Goal: Task Accomplishment & Management: Use online tool/utility

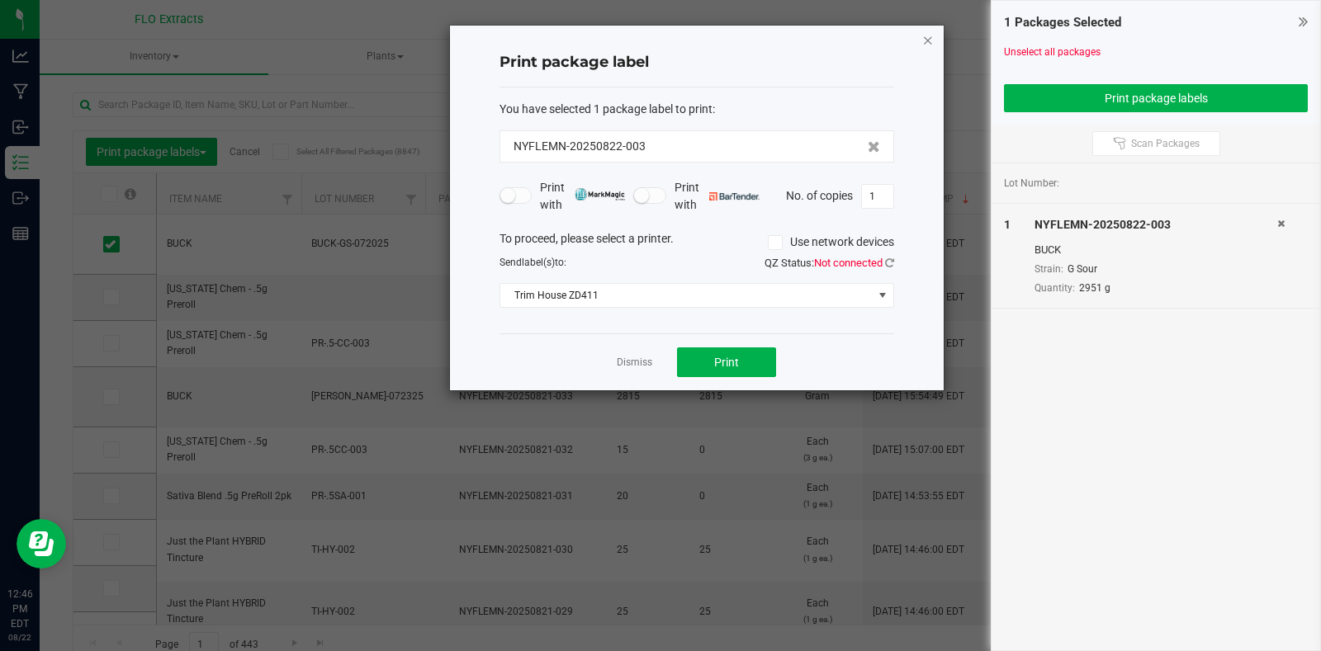
click at [927, 37] on icon "button" at bounding box center [928, 40] width 12 height 20
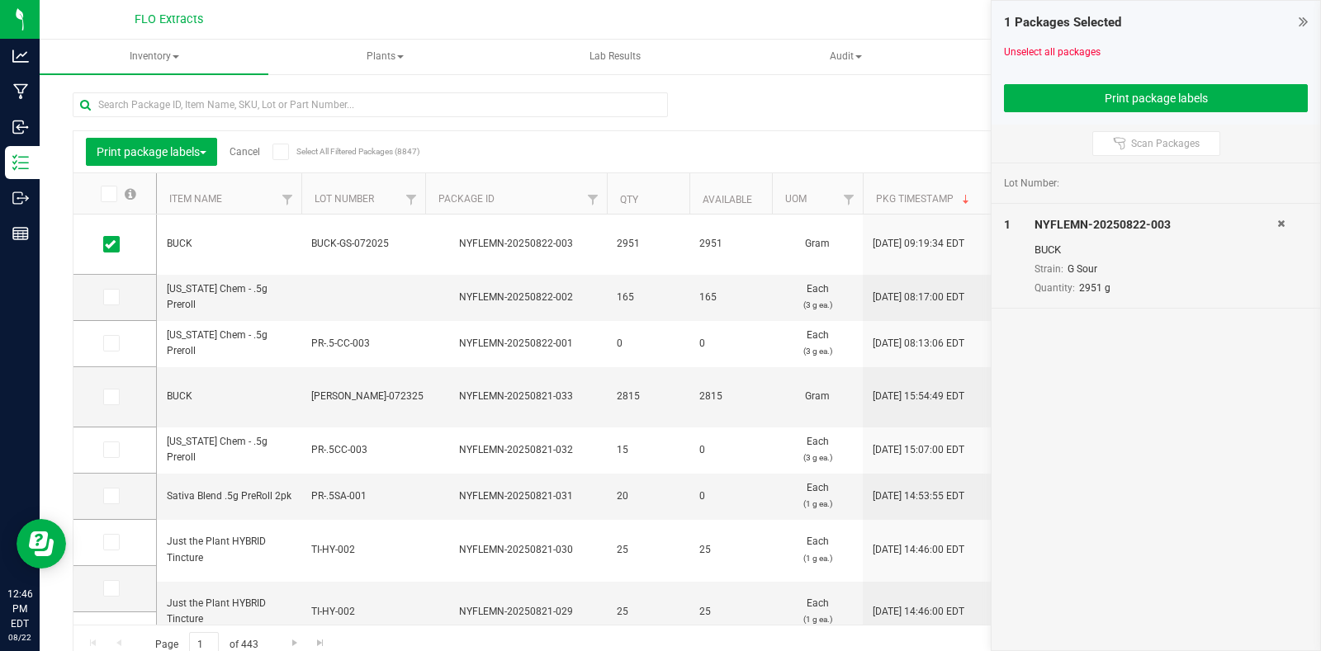
click at [1301, 21] on icon at bounding box center [1303, 21] width 9 height 17
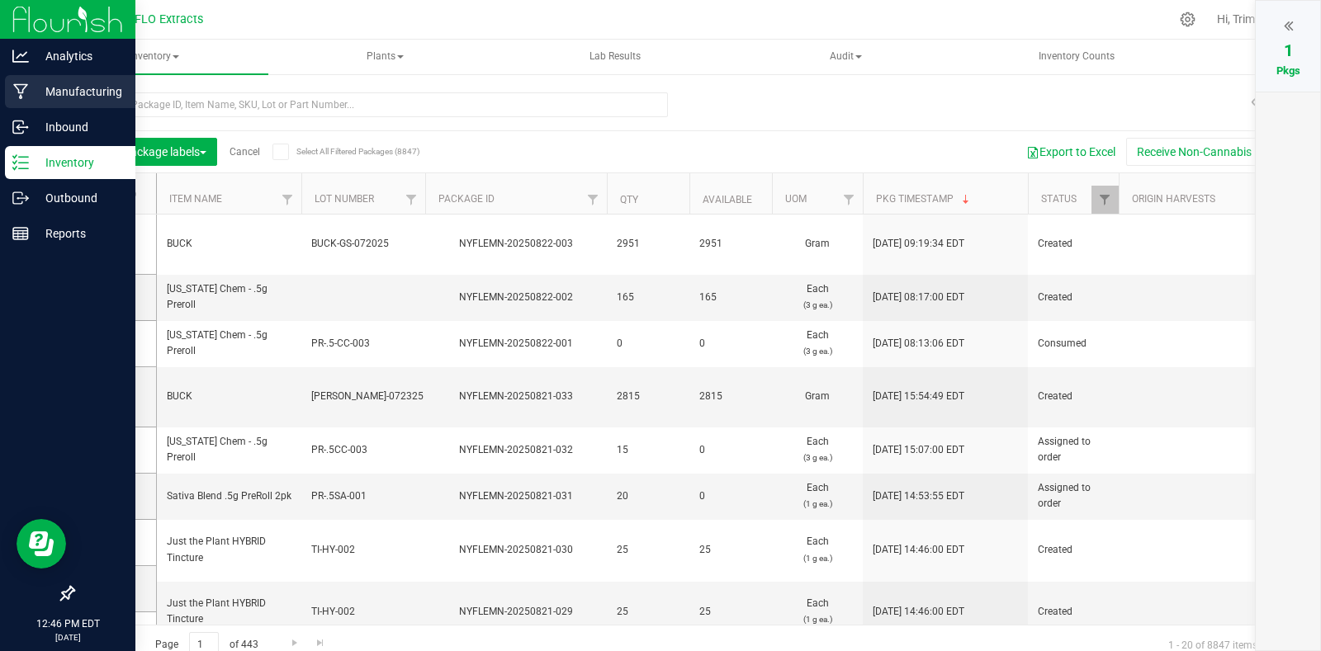
click at [59, 98] on p "Manufacturing" at bounding box center [78, 92] width 99 height 20
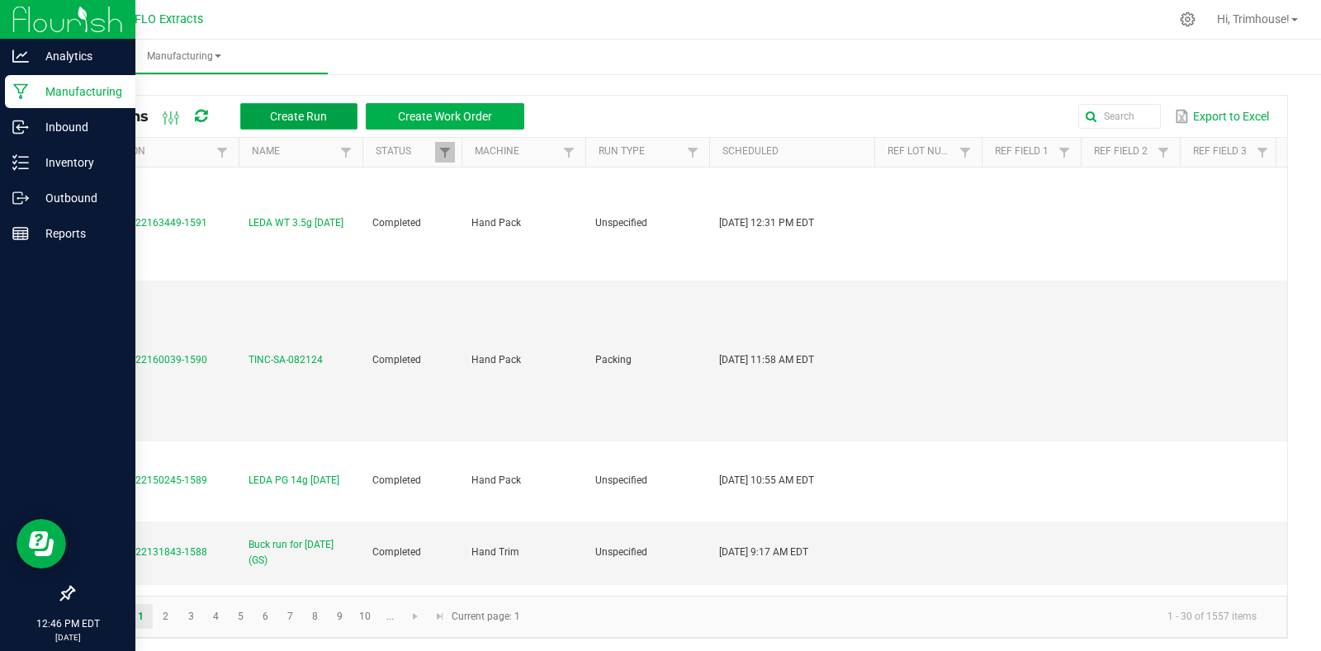
click at [318, 117] on span "Create Run" at bounding box center [298, 116] width 57 height 13
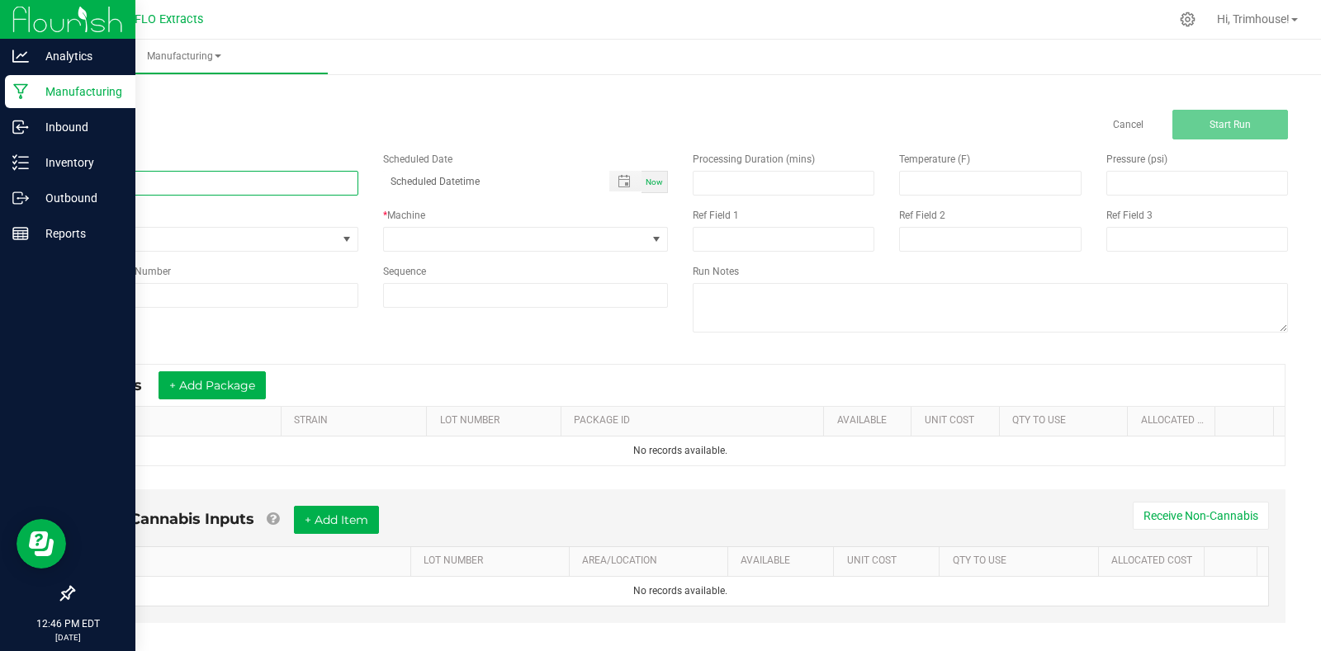
click at [299, 182] on input at bounding box center [216, 183] width 286 height 25
type input "Buck run for [DATE] (LD)"
click at [653, 182] on span "Now" at bounding box center [654, 181] width 17 height 9
type input "[DATE] 12:47 PM"
click at [587, 242] on span at bounding box center [515, 239] width 263 height 23
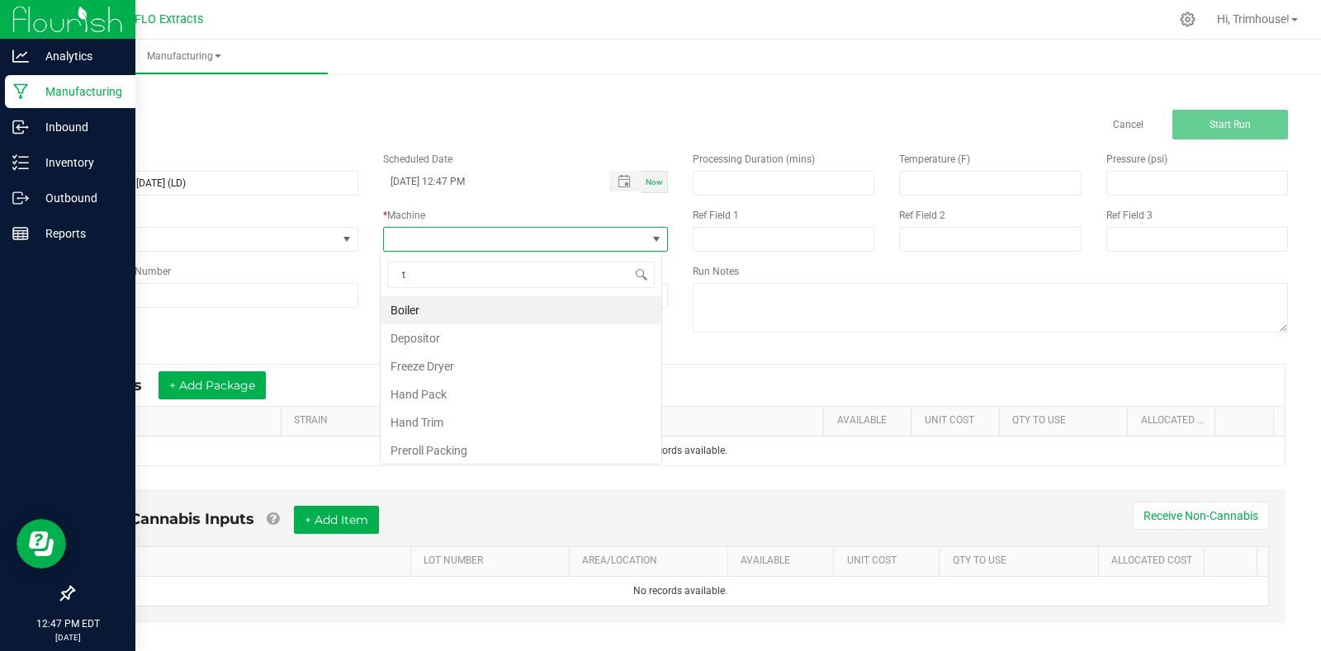
scroll to position [25, 282]
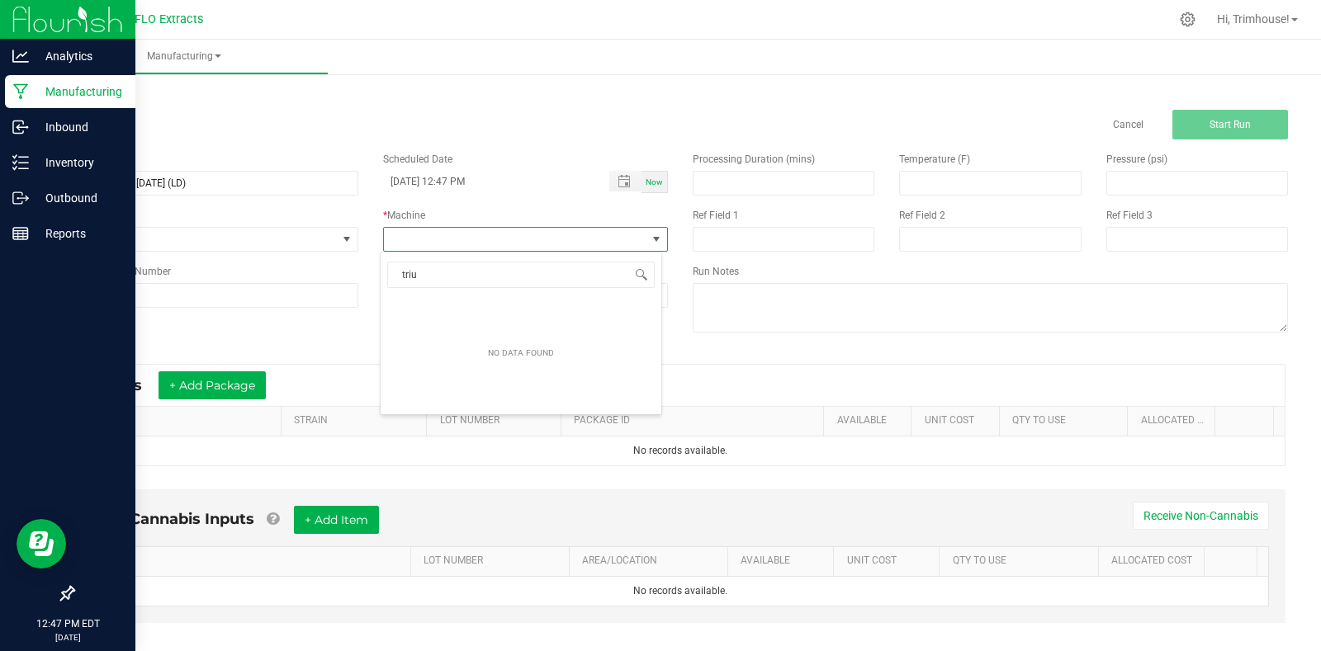
type input "tri"
click at [538, 308] on li "Hand Trim" at bounding box center [521, 310] width 281 height 28
click at [205, 375] on button "+ Add Package" at bounding box center [211, 385] width 107 height 28
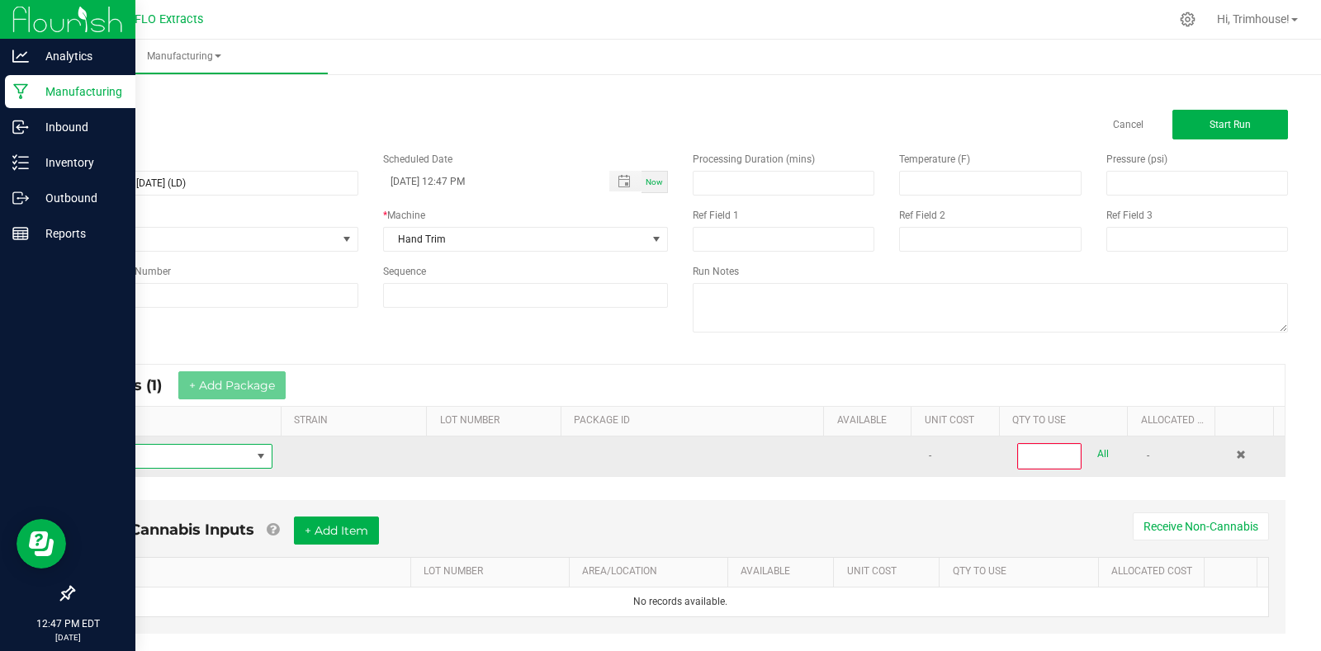
click at [199, 453] on span "NO DATA FOUND" at bounding box center [169, 456] width 164 height 23
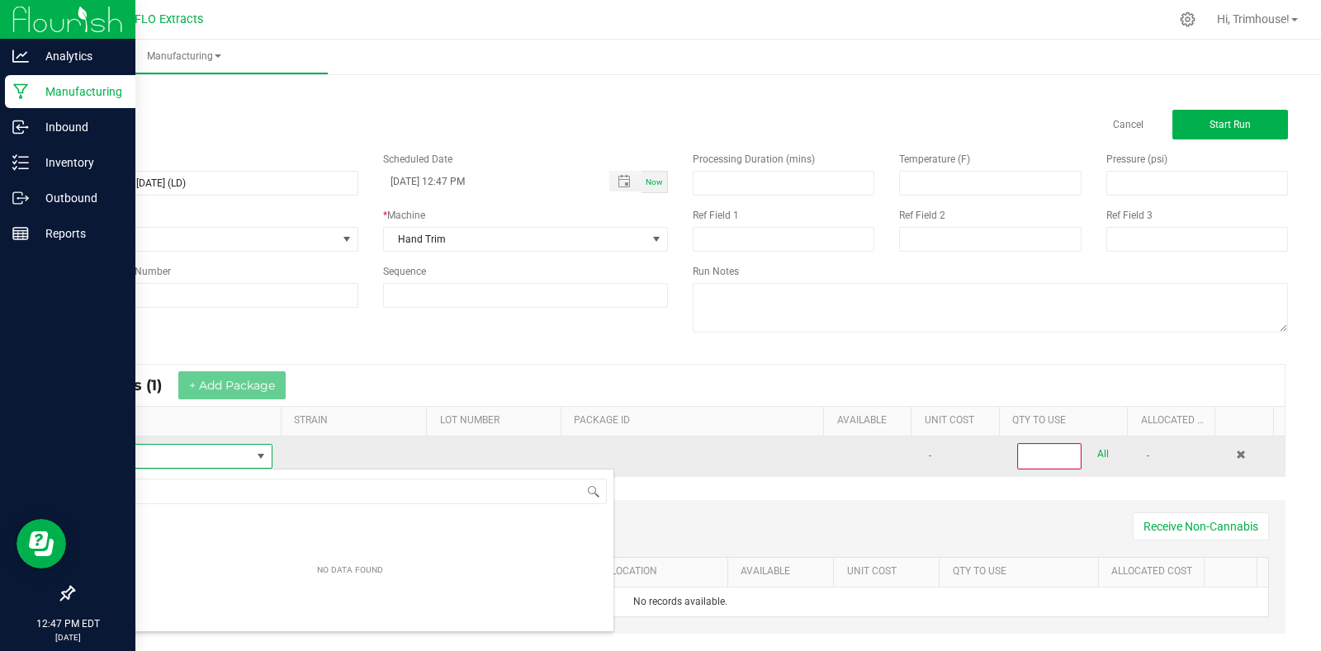
scroll to position [25, 181]
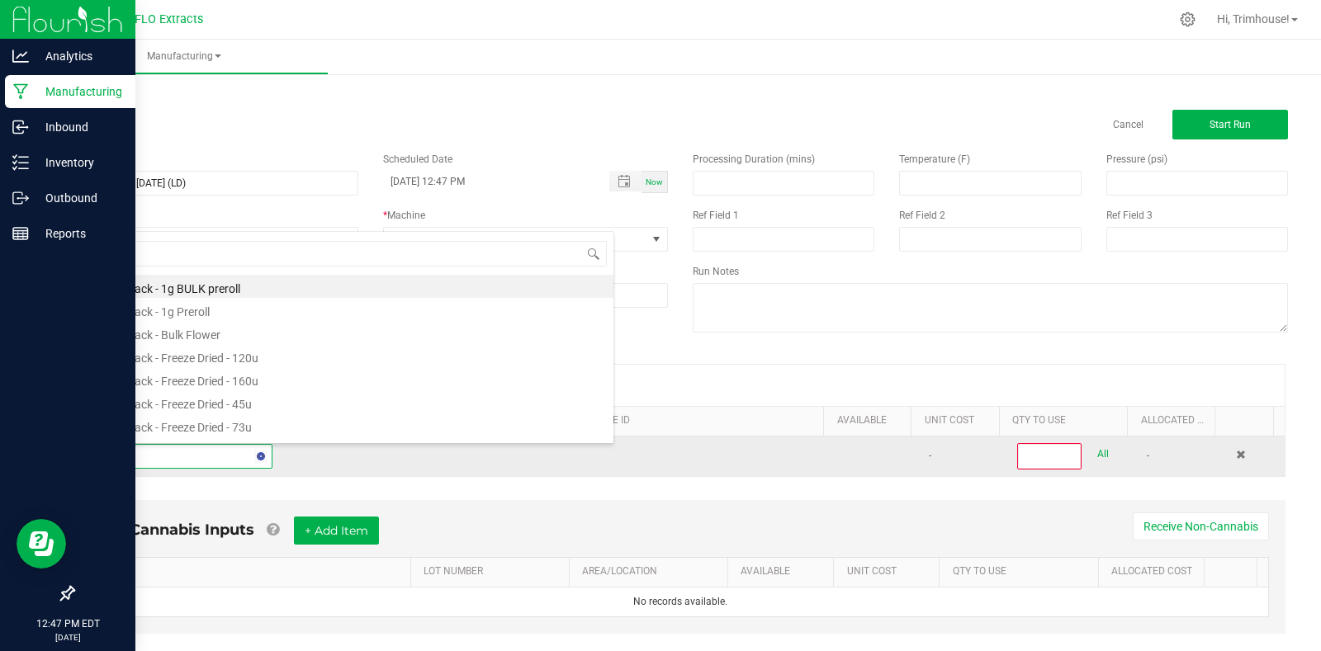
type input "harv"
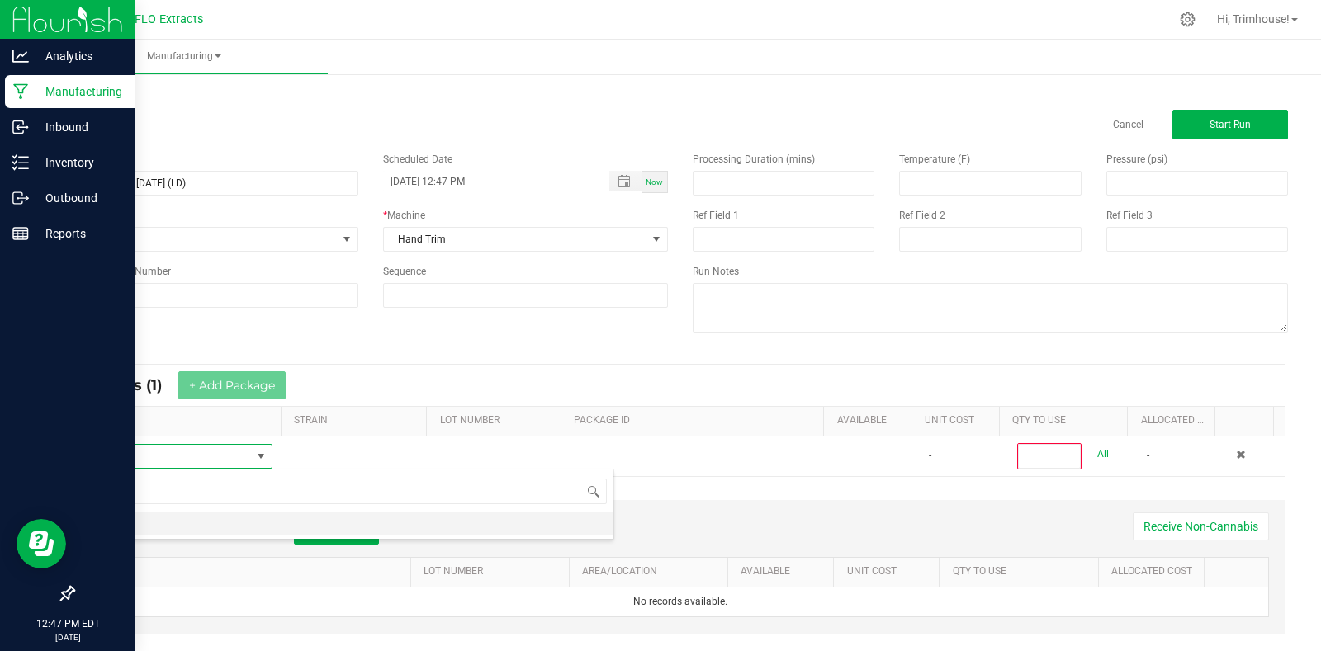
click at [178, 522] on li "HARV" at bounding box center [350, 524] width 527 height 23
type input "0"
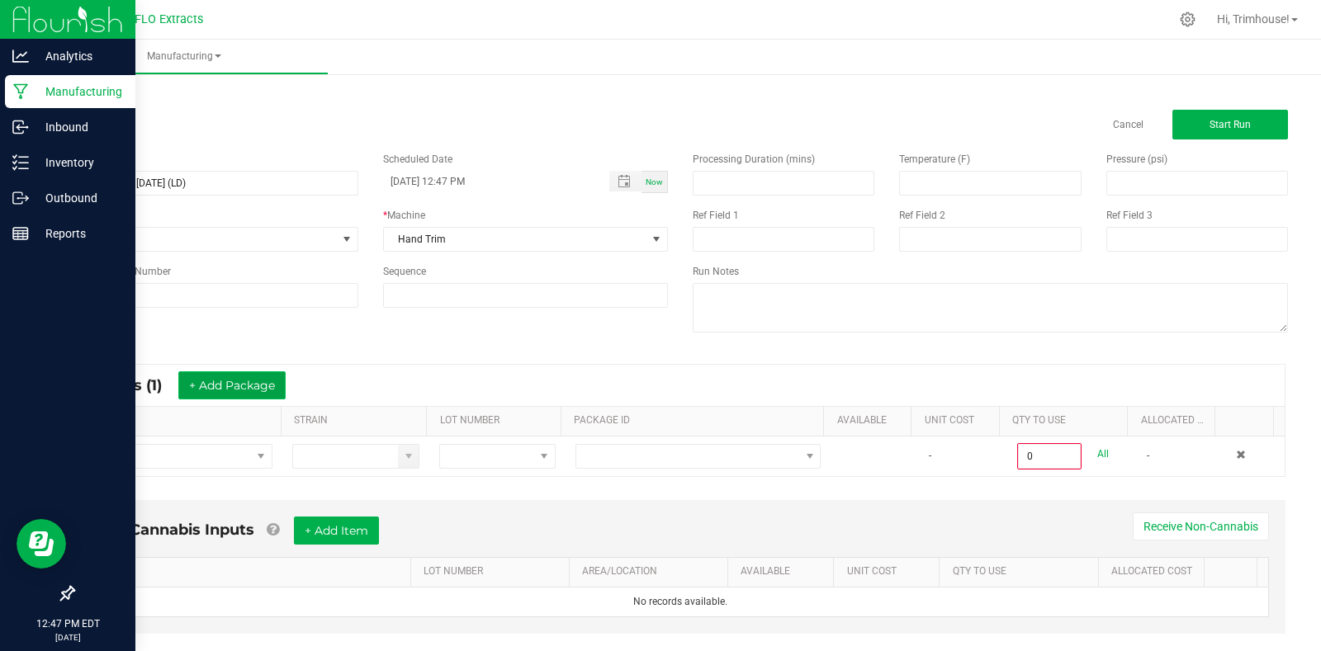
click at [224, 375] on button "+ Add Package" at bounding box center [231, 385] width 107 height 28
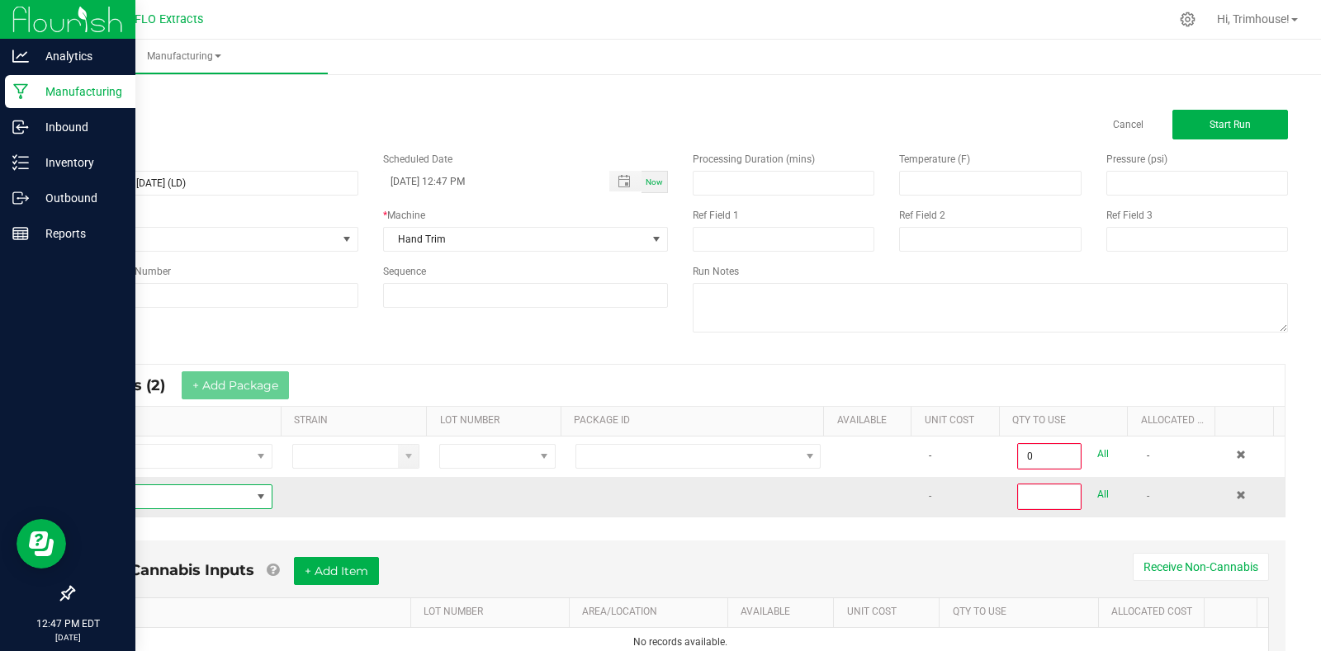
click at [242, 501] on span "NO DATA FOUND" at bounding box center [169, 496] width 164 height 23
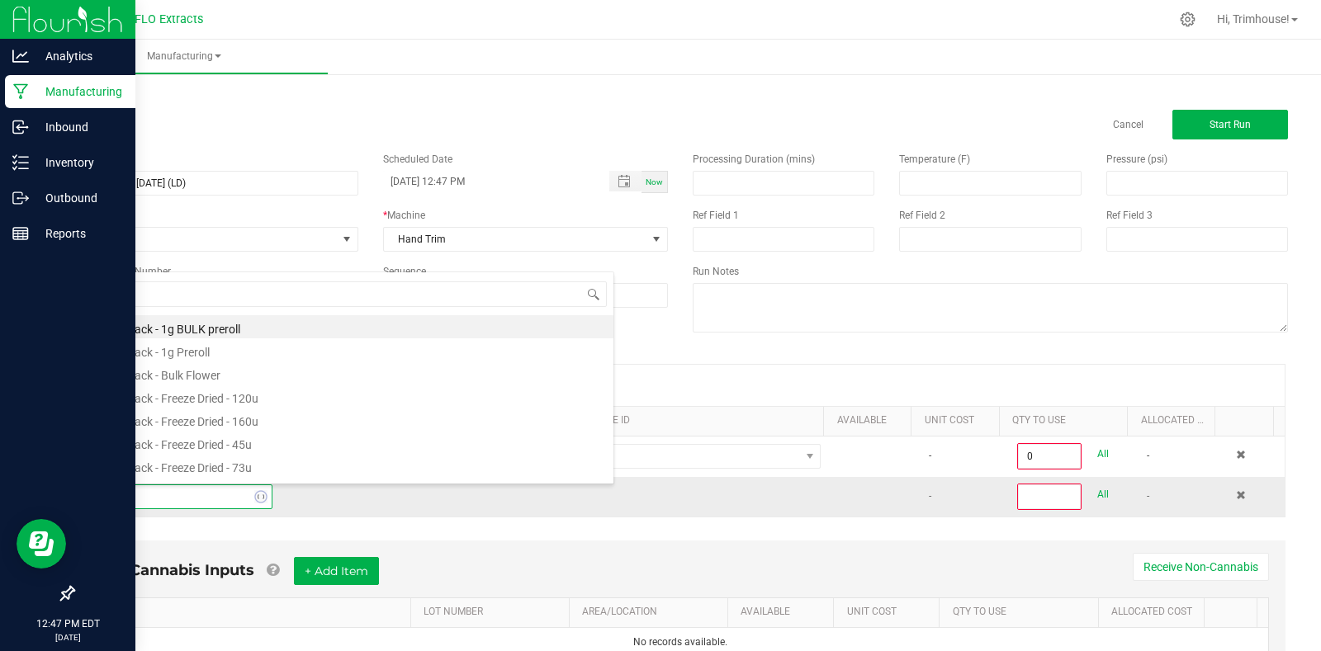
type input "harv"
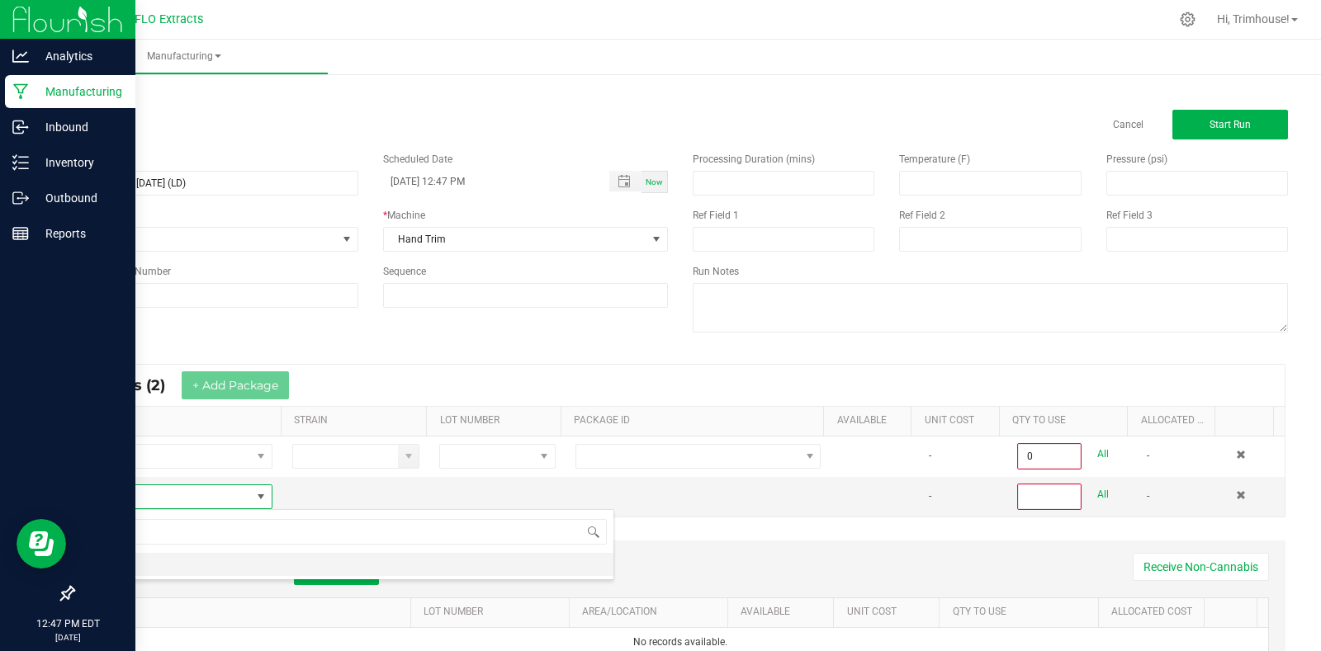
click at [196, 575] on li "HARV" at bounding box center [350, 564] width 527 height 23
type input "0"
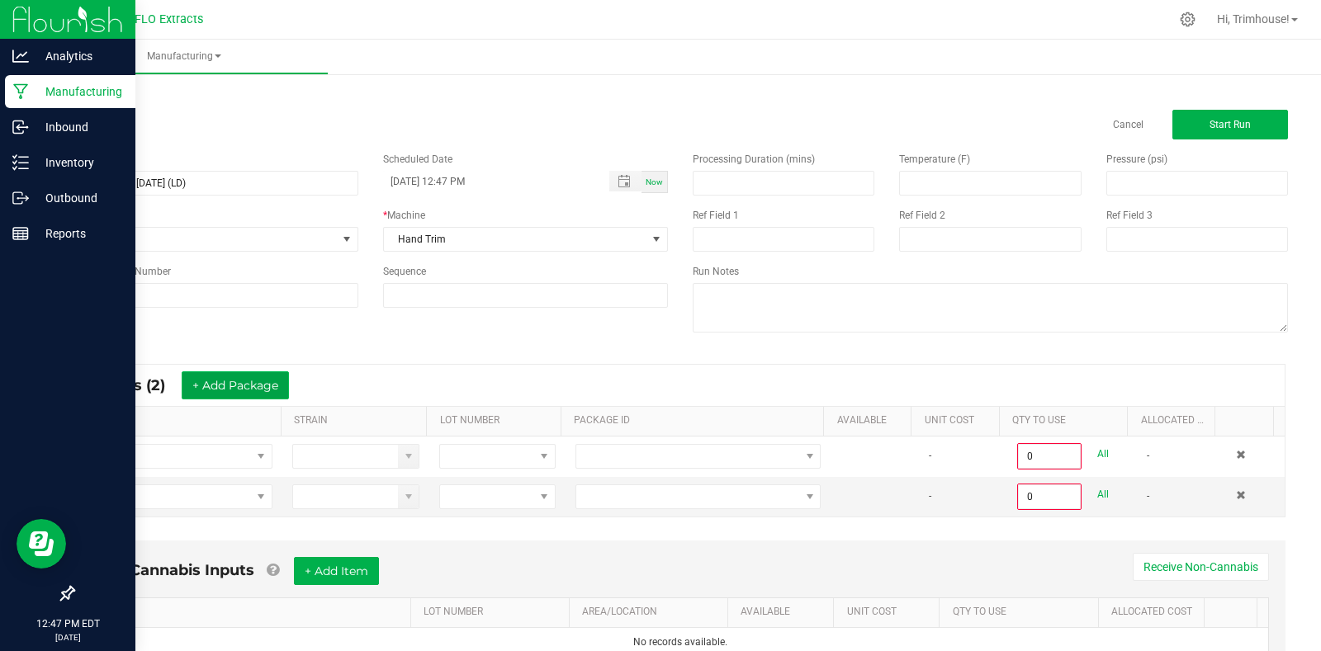
click at [258, 395] on button "+ Add Package" at bounding box center [235, 385] width 107 height 28
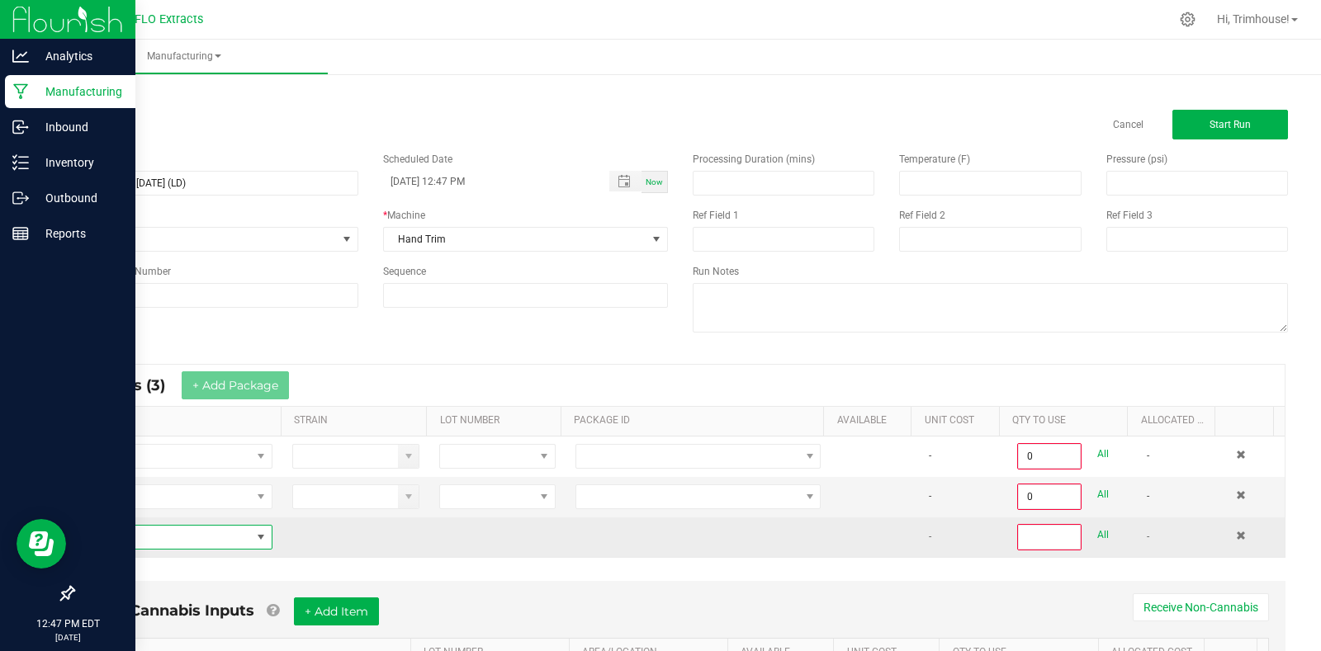
click at [201, 537] on span "NO DATA FOUND" at bounding box center [169, 537] width 164 height 23
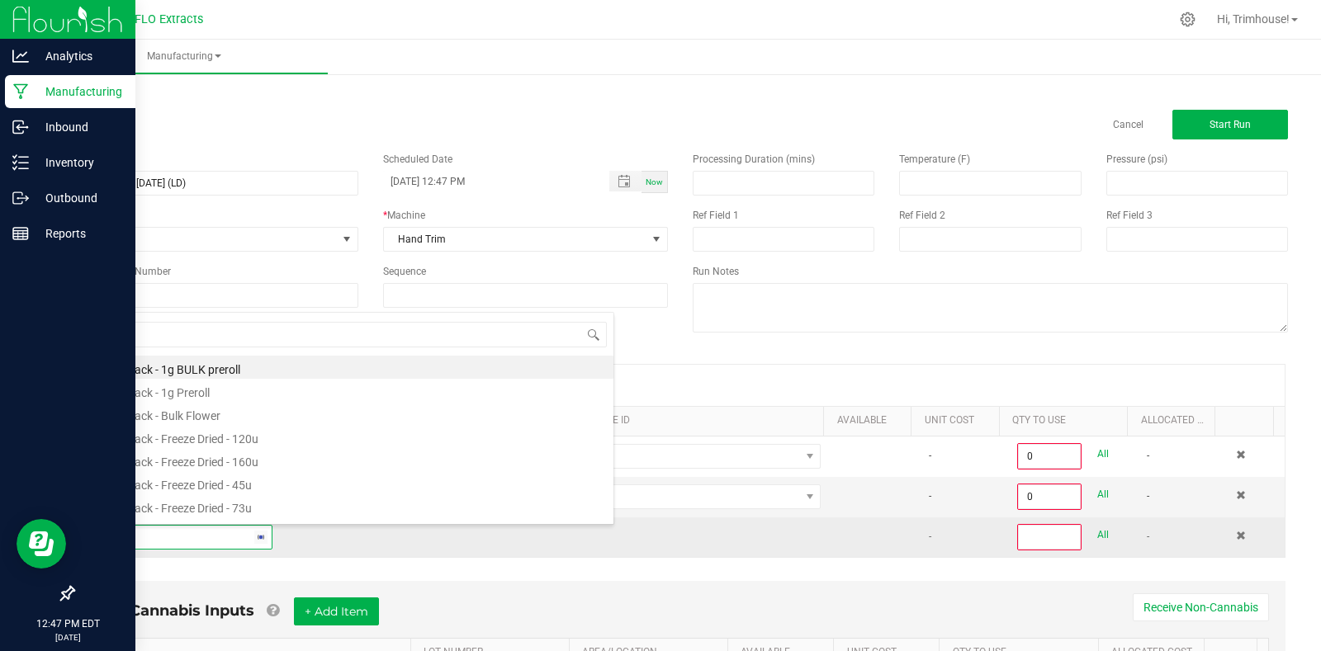
type input "harv"
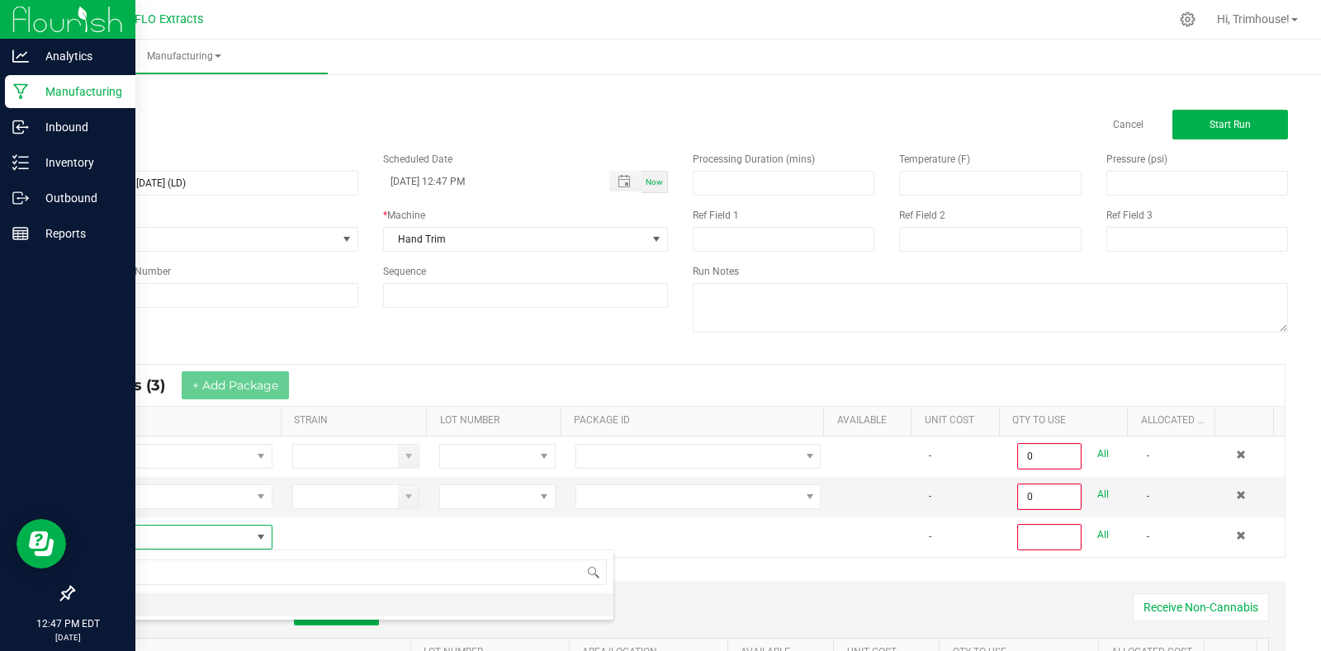
click at [198, 612] on li "HARV" at bounding box center [350, 605] width 527 height 23
type input "0"
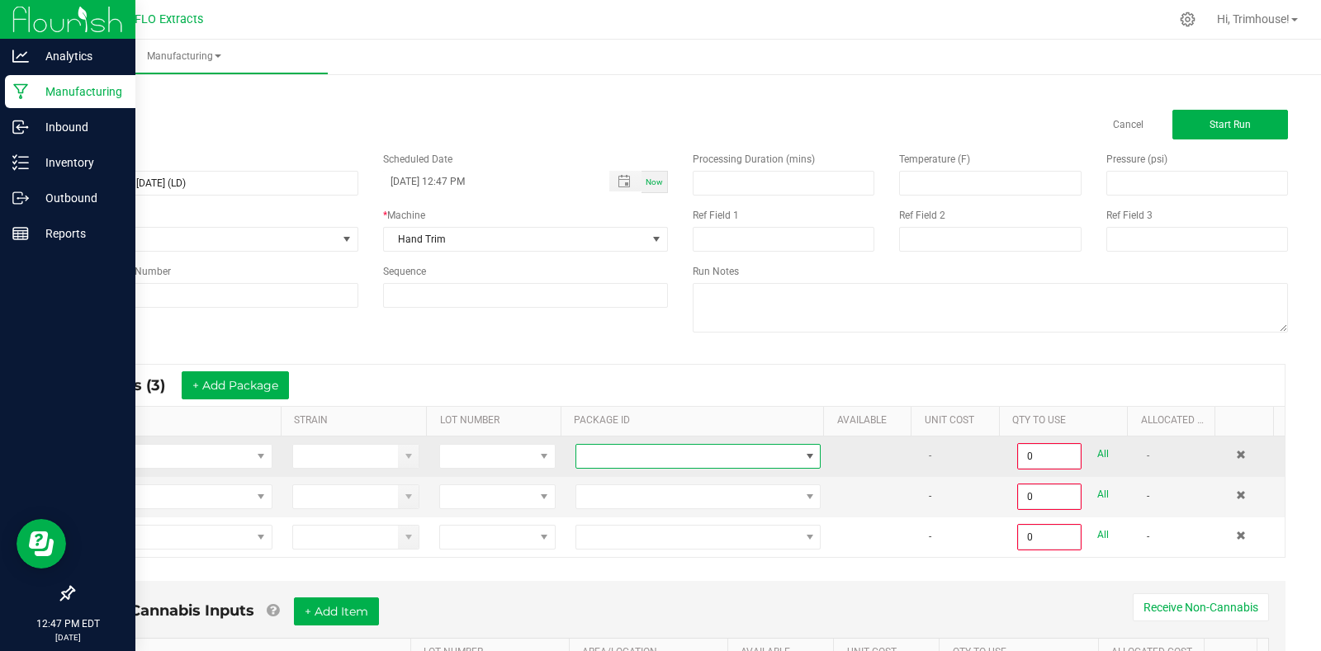
click at [803, 455] on span at bounding box center [809, 456] width 13 height 13
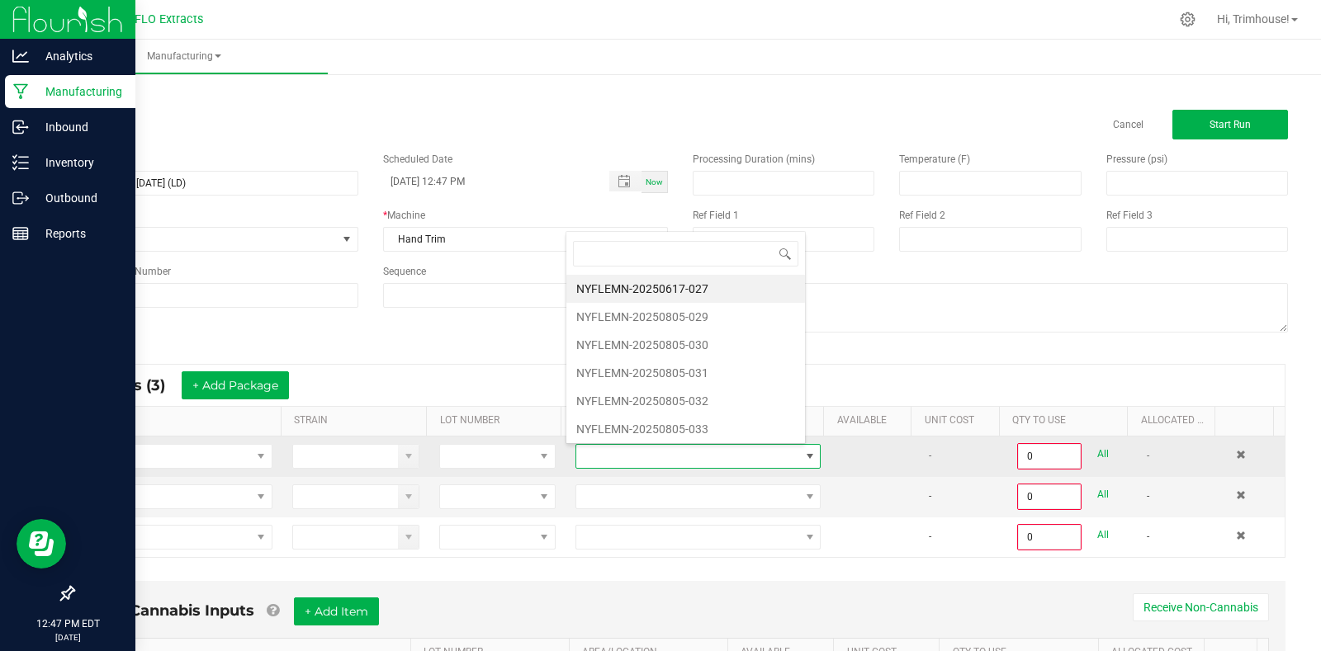
scroll to position [25, 238]
type input "805-031"
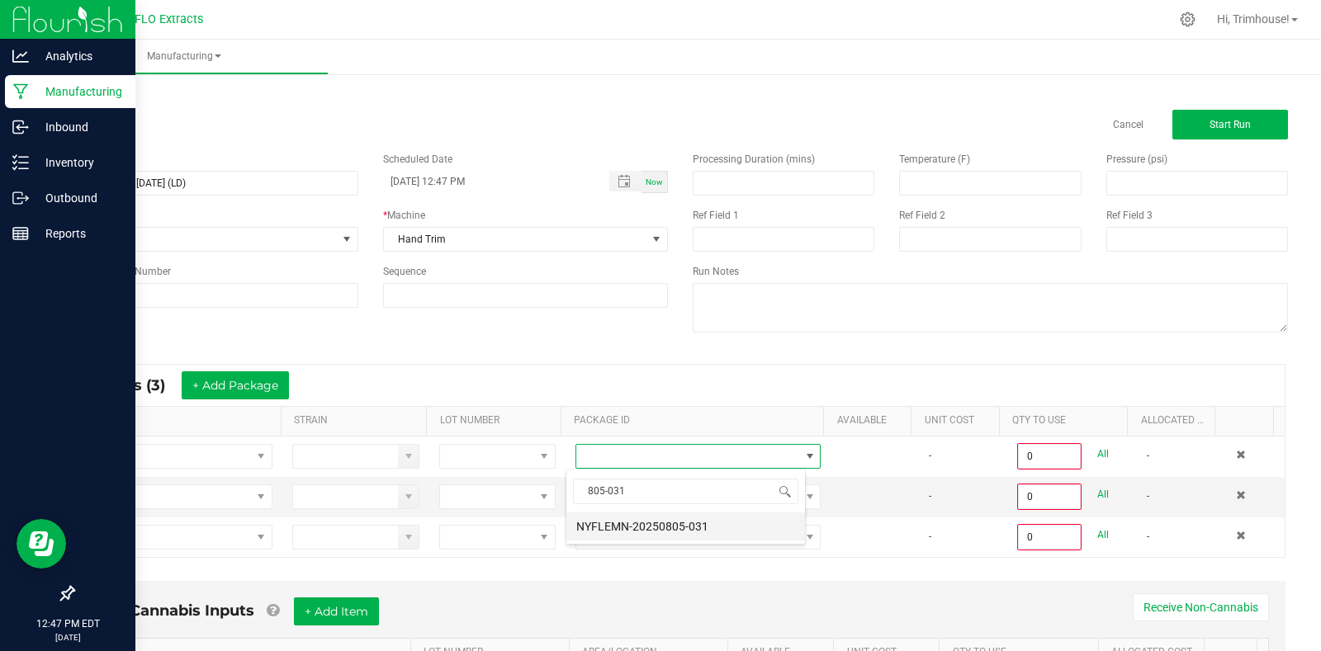
click at [740, 519] on li "NYFLEMN-20250805-031" at bounding box center [685, 527] width 239 height 28
type input "0.0000 g"
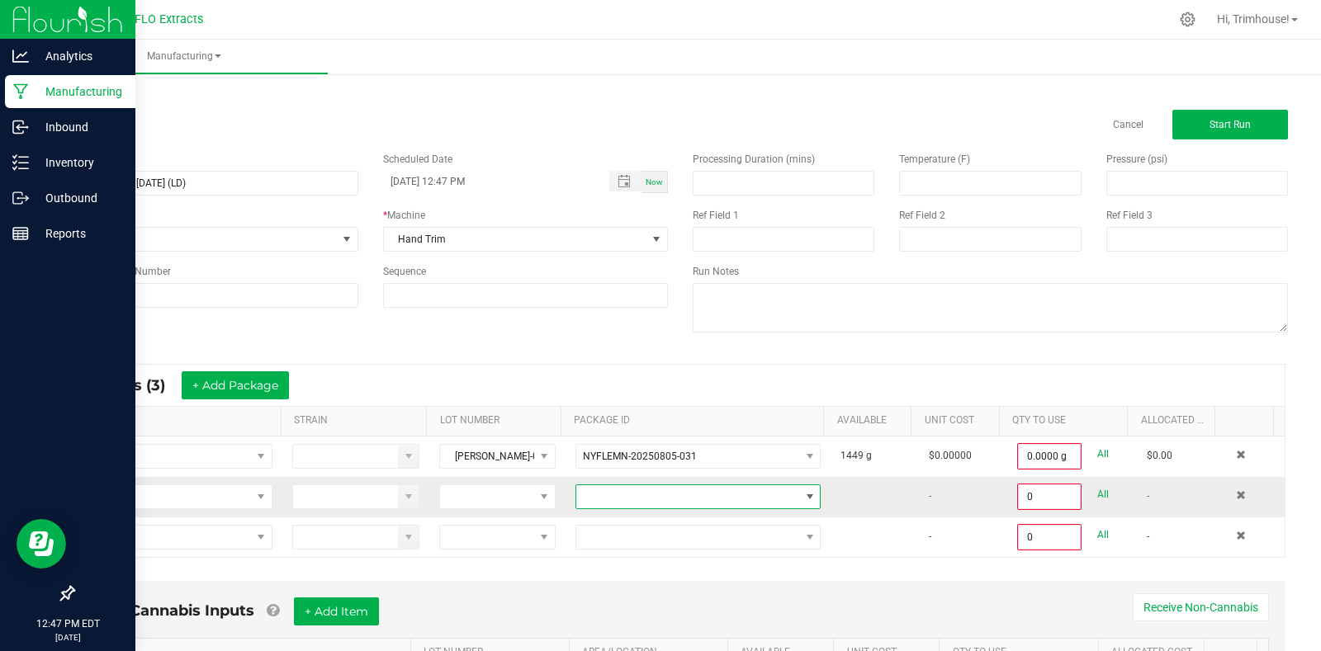
click at [803, 494] on span at bounding box center [809, 496] width 13 height 13
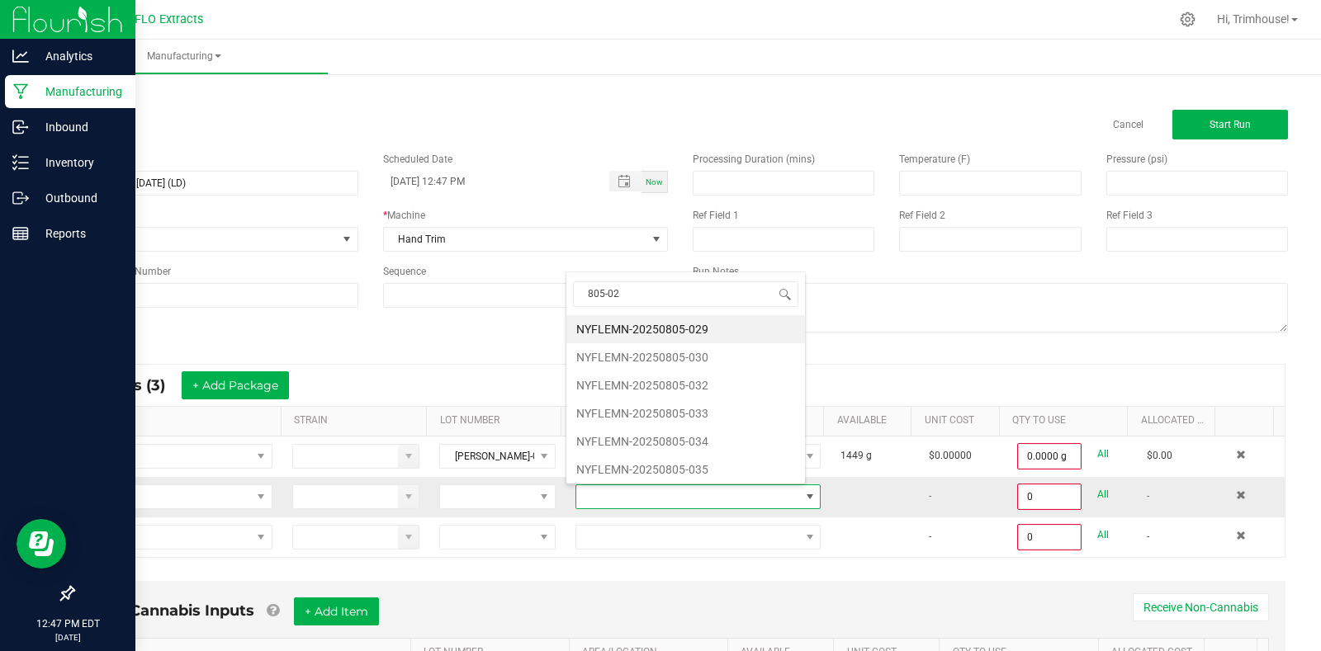
type input "805-029"
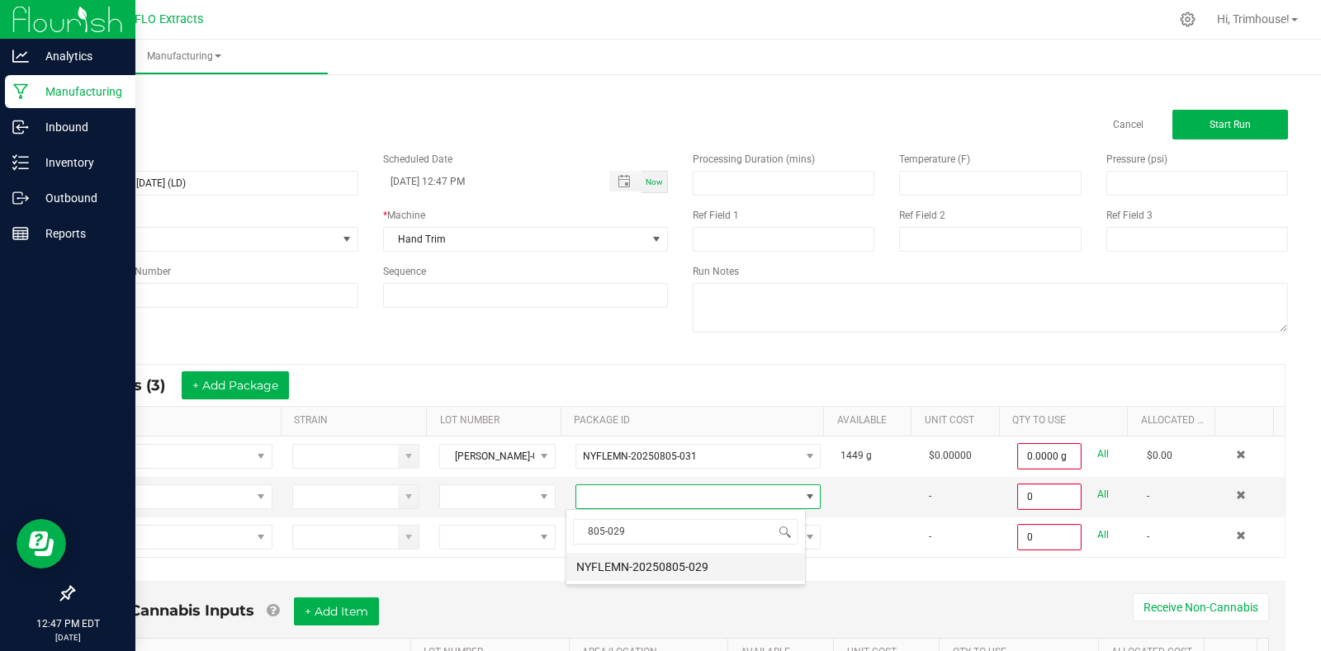
click at [734, 567] on li "NYFLEMN-20250805-029" at bounding box center [685, 567] width 239 height 28
type input "0.0000 g"
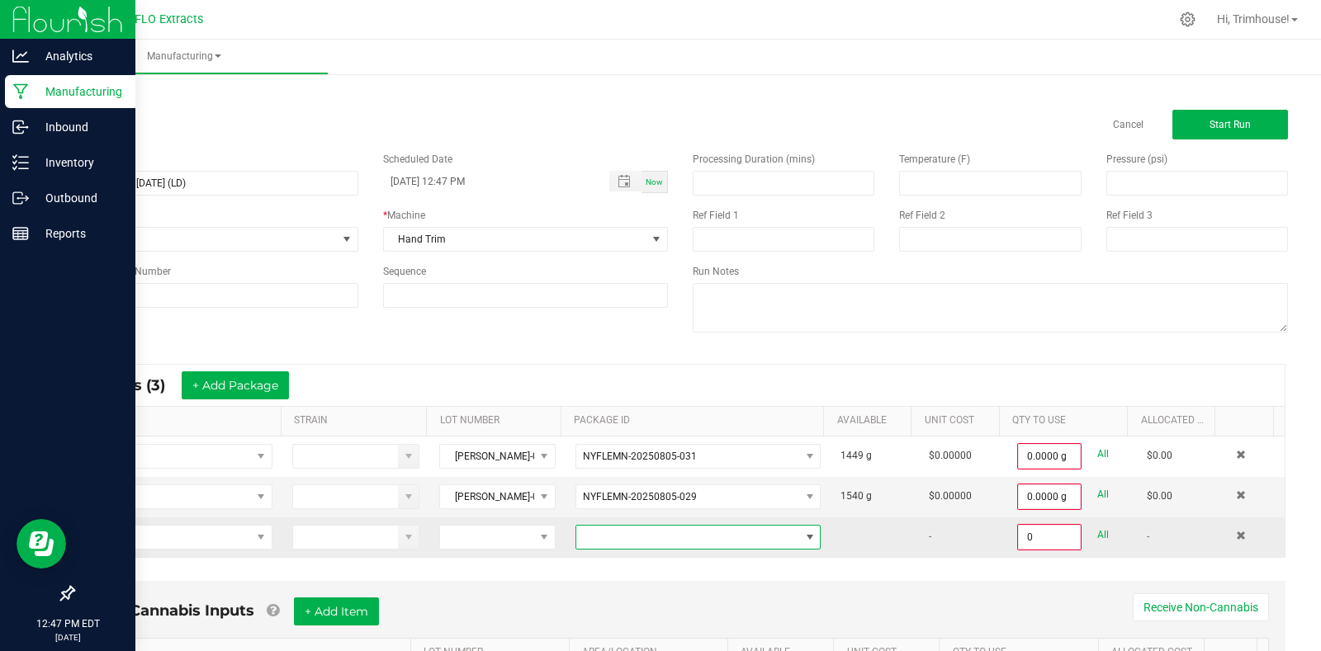
click at [706, 536] on span at bounding box center [687, 537] width 223 height 23
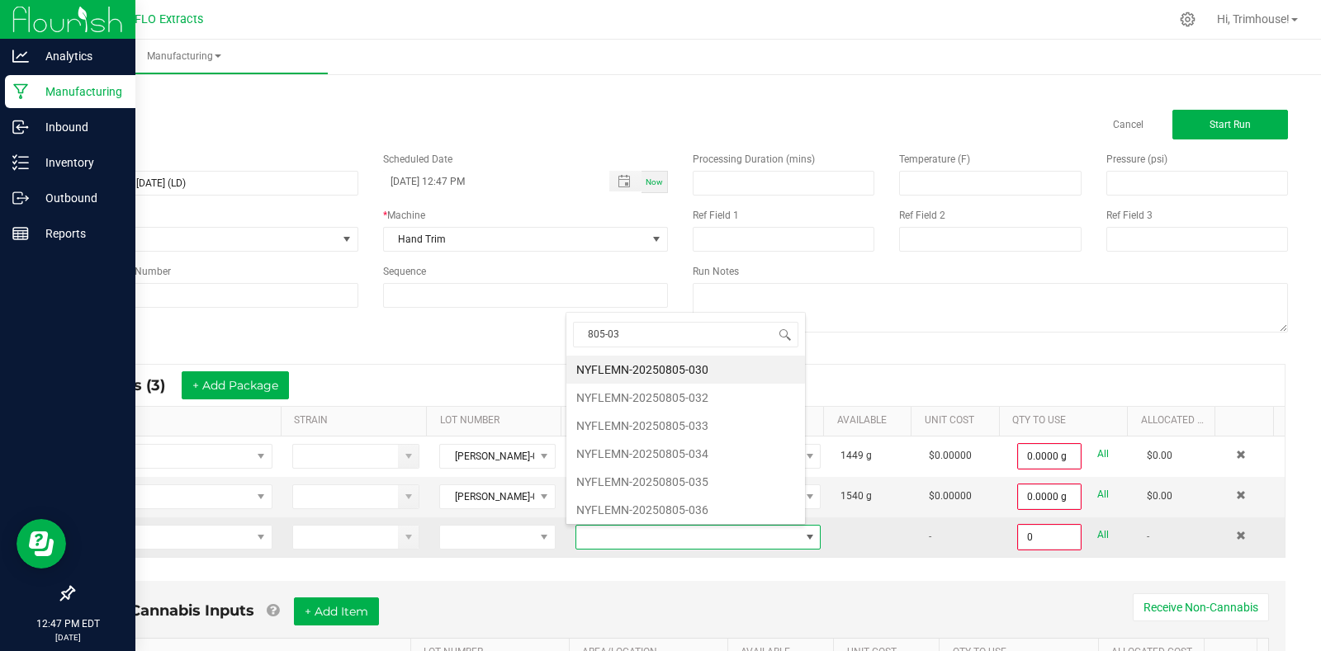
type input "805-030"
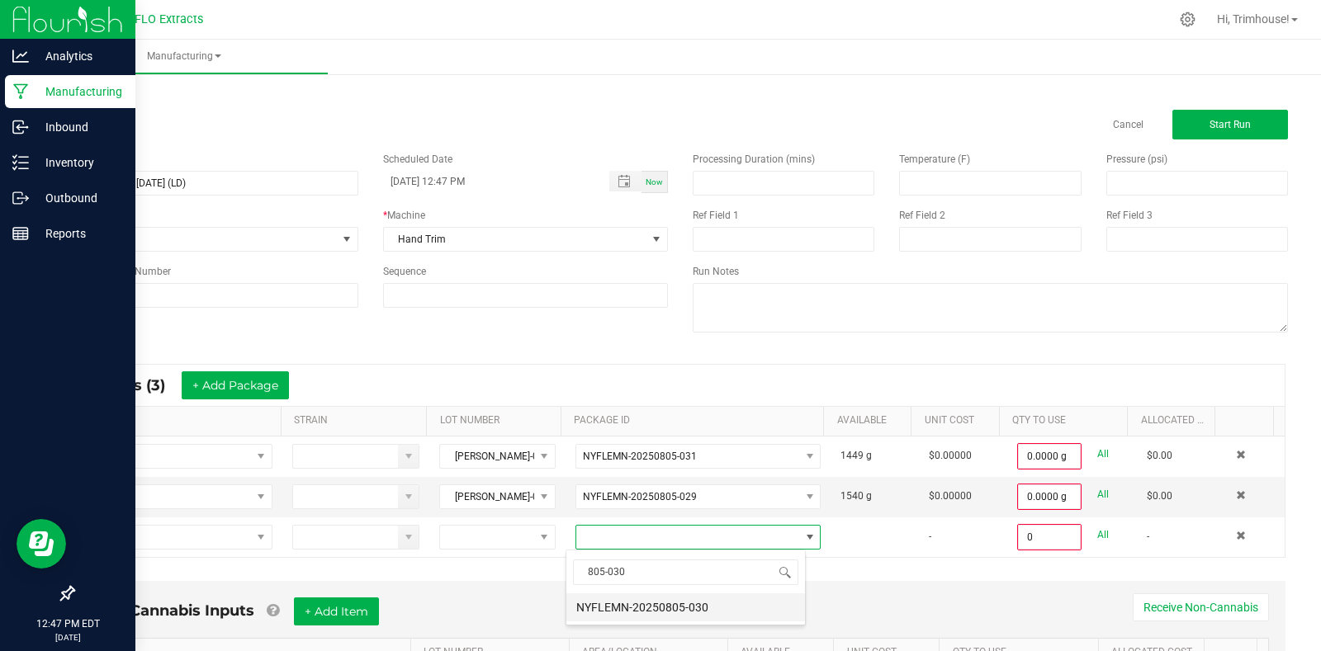
click at [682, 612] on li "NYFLEMN-20250805-030" at bounding box center [685, 608] width 239 height 28
type input "0.0000 g"
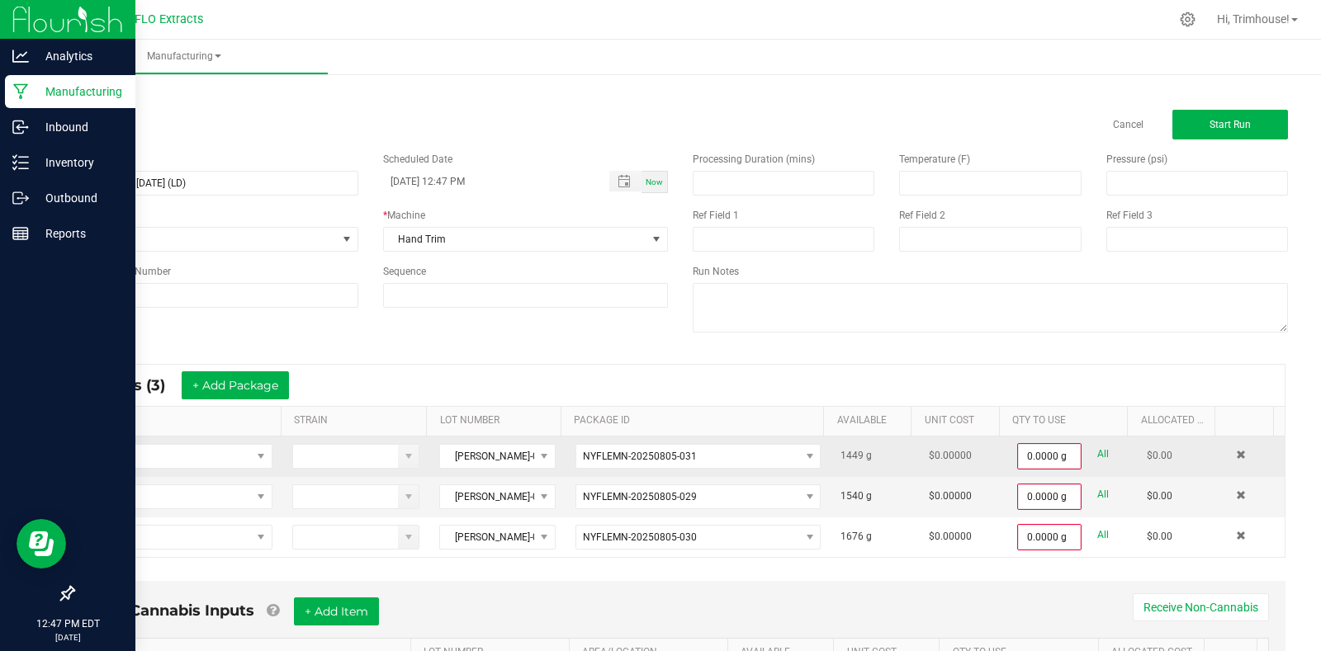
click at [1097, 460] on link "All" at bounding box center [1103, 454] width 12 height 22
type input "1449.0000 g"
click at [1097, 495] on link "All" at bounding box center [1103, 493] width 12 height 22
type input "1540.0000 g"
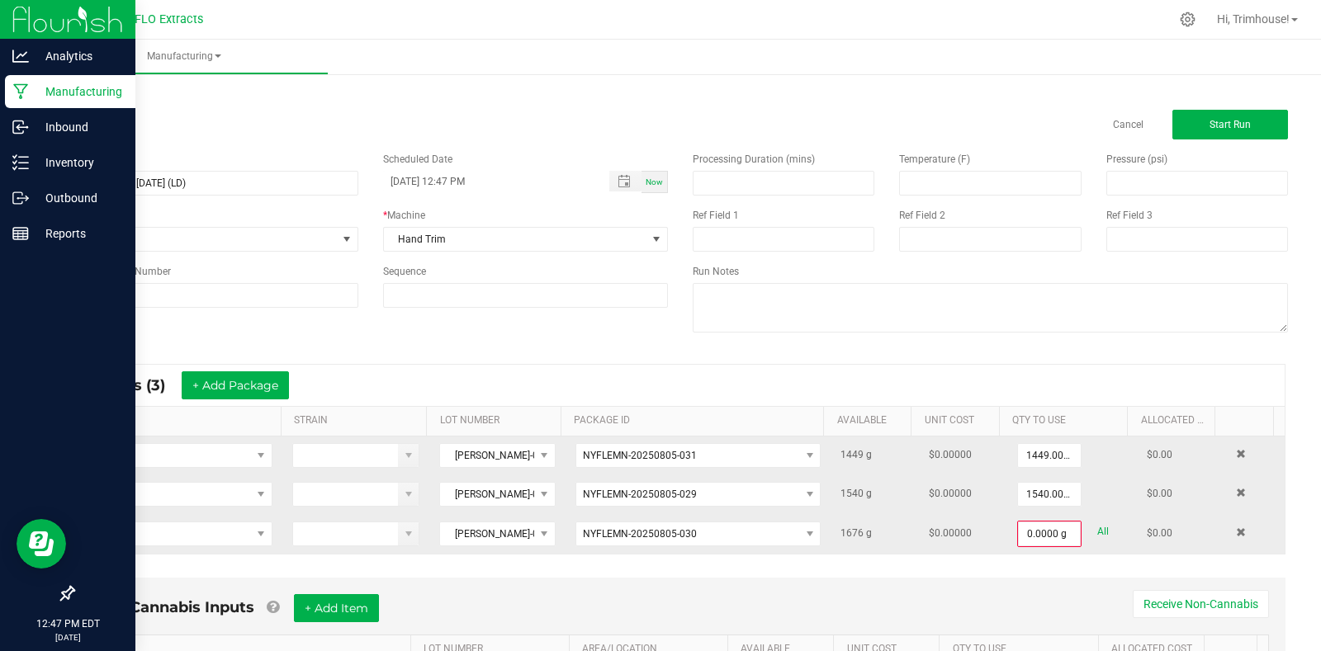
click at [1097, 537] on link "All" at bounding box center [1103, 532] width 12 height 22
type input "1676.0000 g"
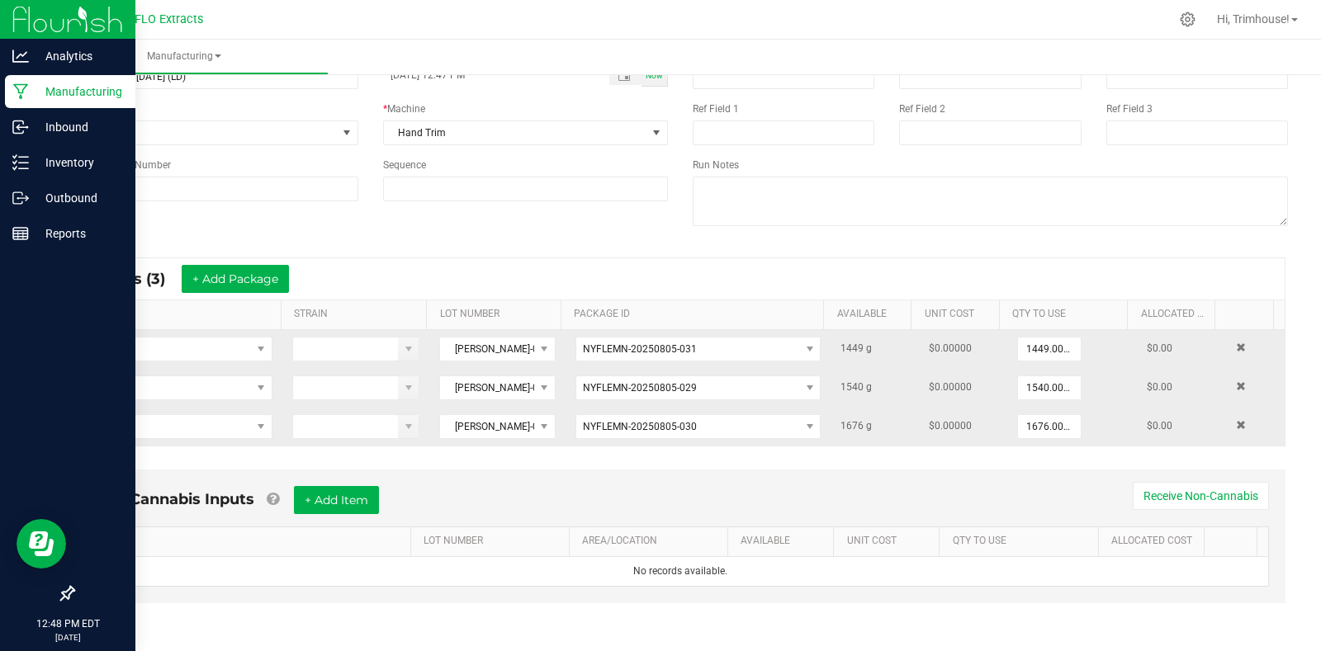
scroll to position [0, 0]
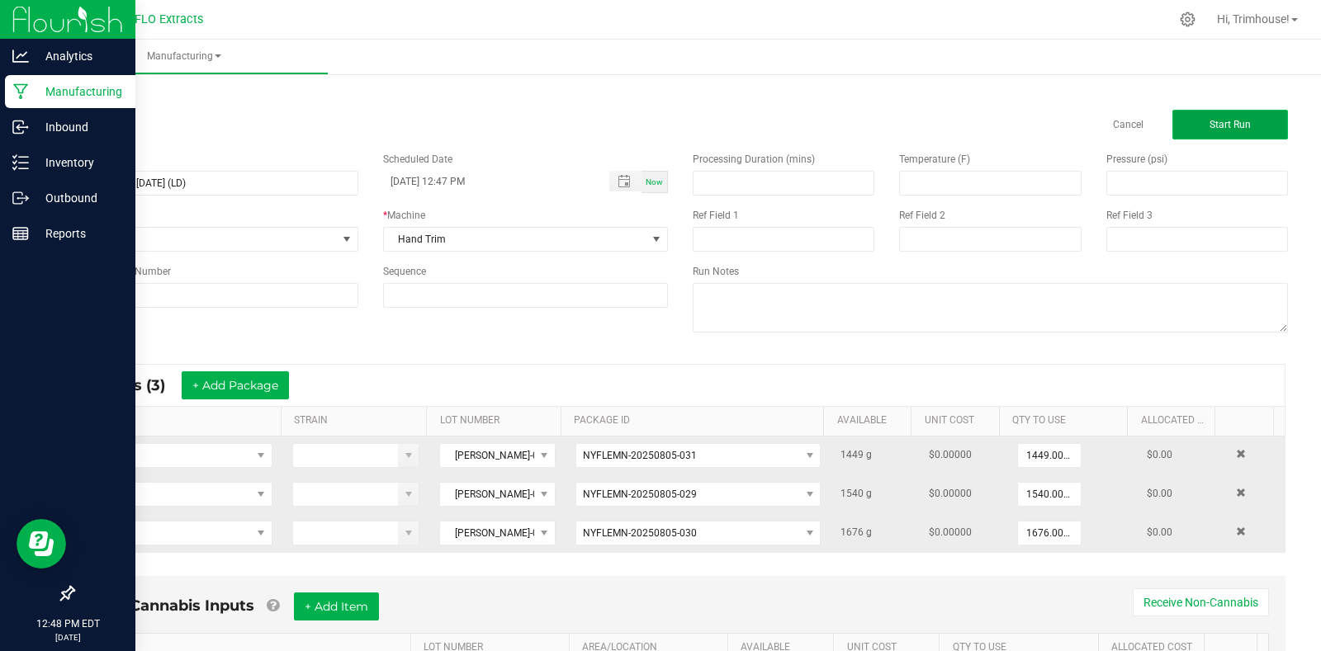
click at [1243, 127] on button "Start Run" at bounding box center [1230, 125] width 116 height 30
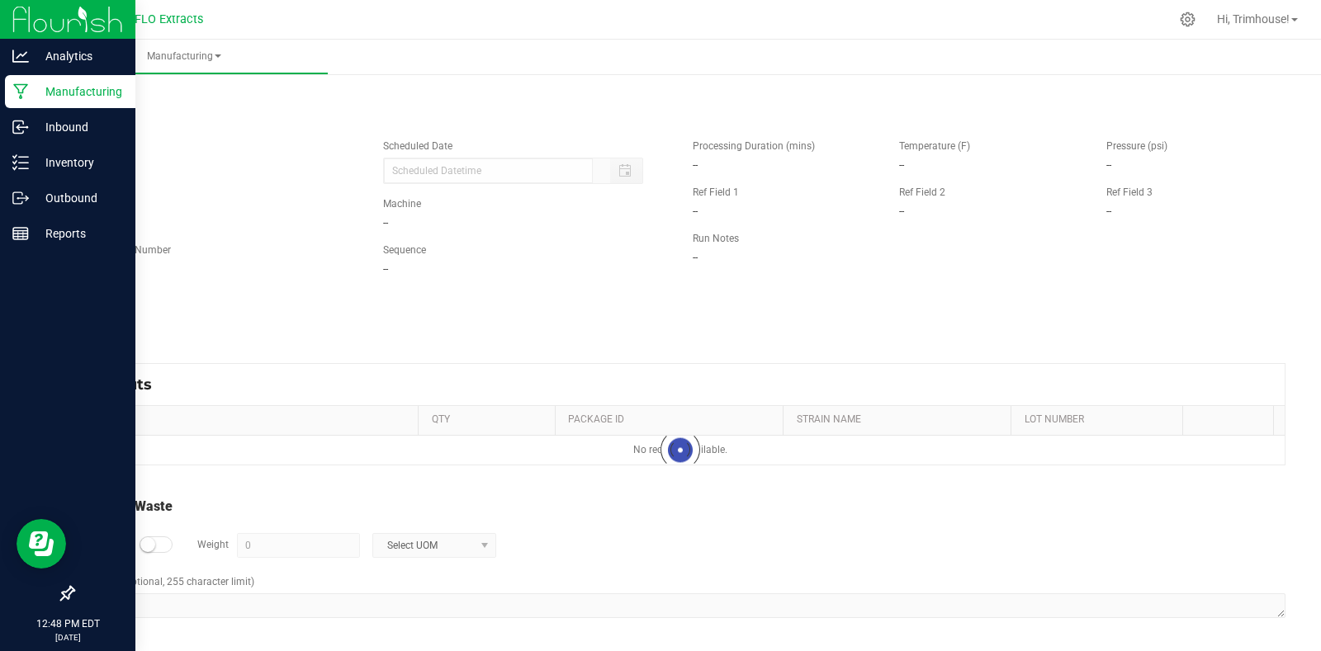
type input "[DATE] 12:47 PM"
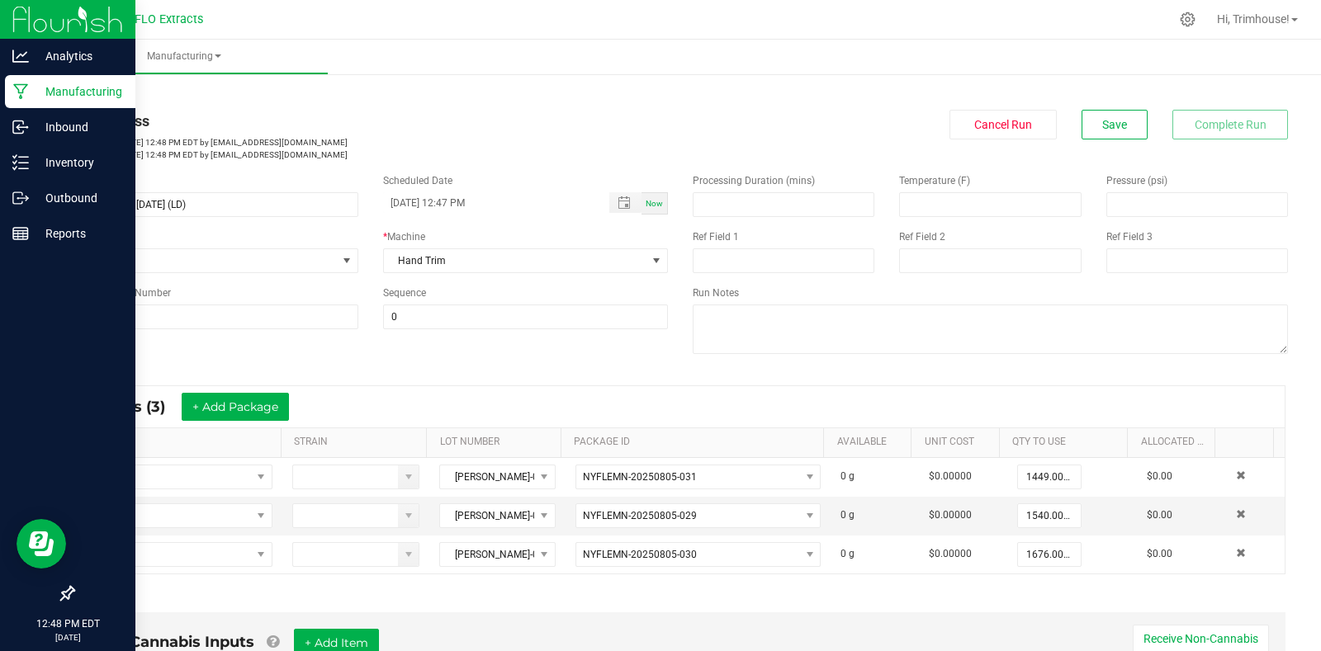
scroll to position [432, 0]
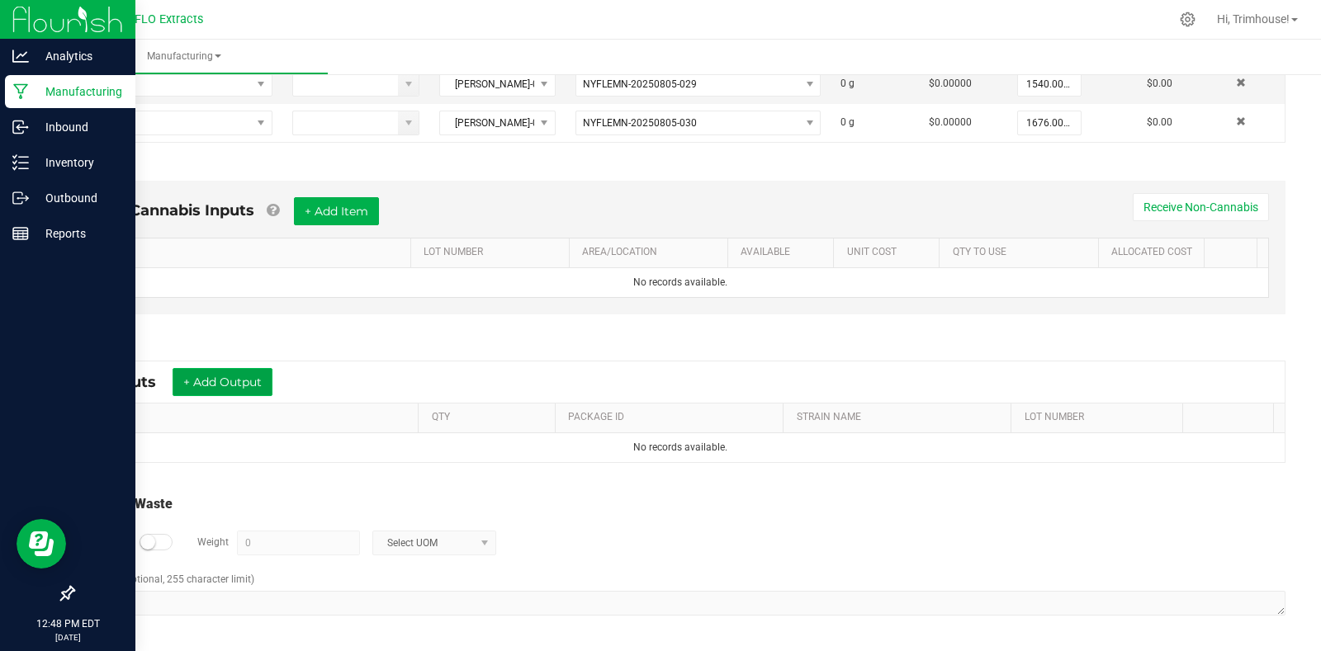
click at [241, 376] on button "+ Add Output" at bounding box center [223, 382] width 100 height 28
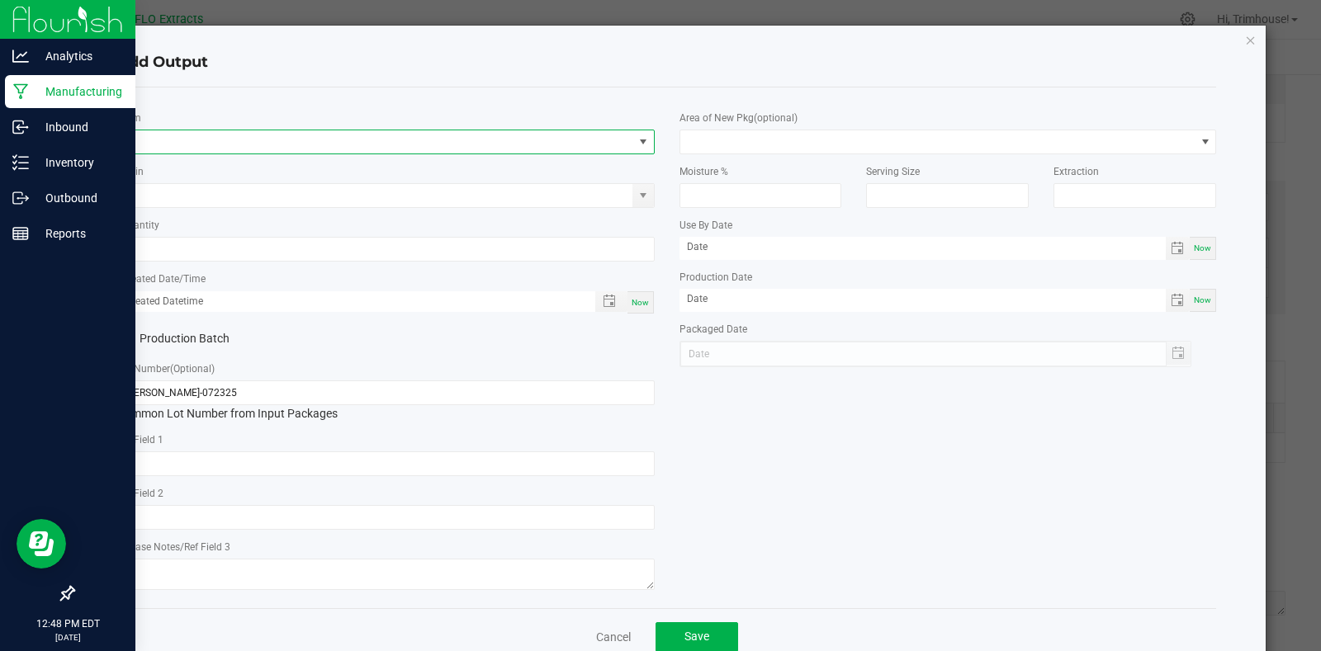
click at [255, 130] on span "NO DATA FOUND" at bounding box center [375, 141] width 515 height 23
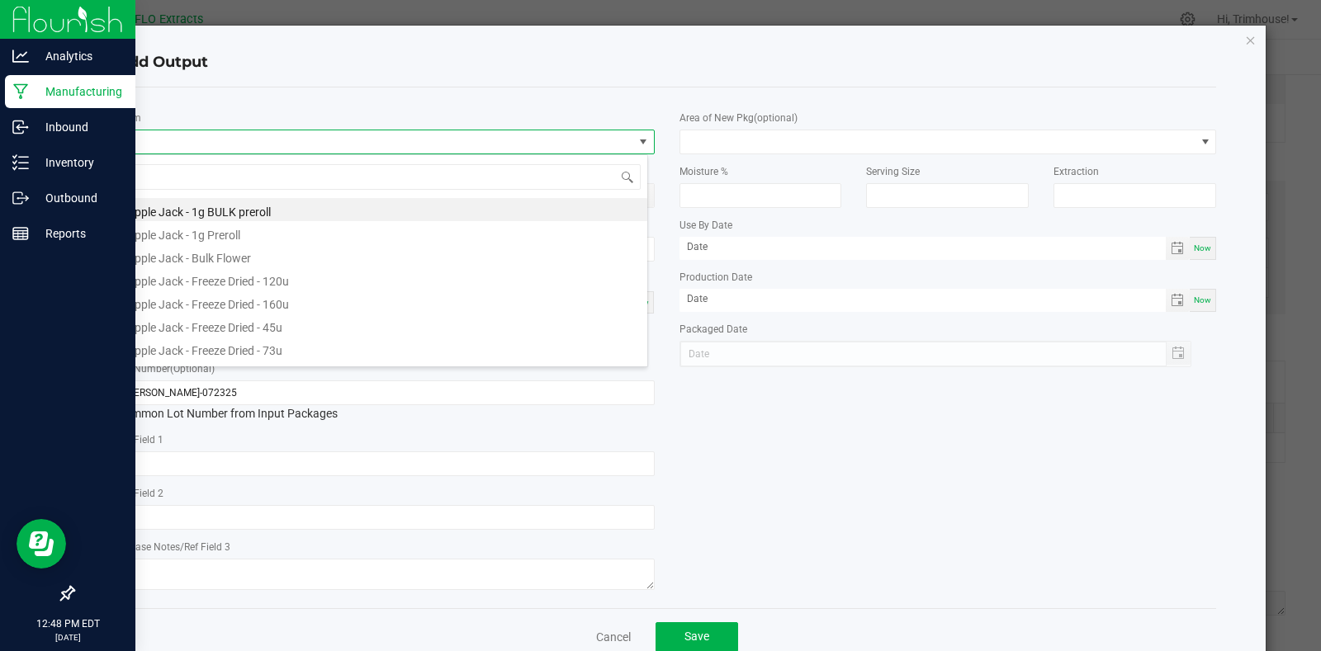
scroll to position [25, 532]
type input "BUCK"
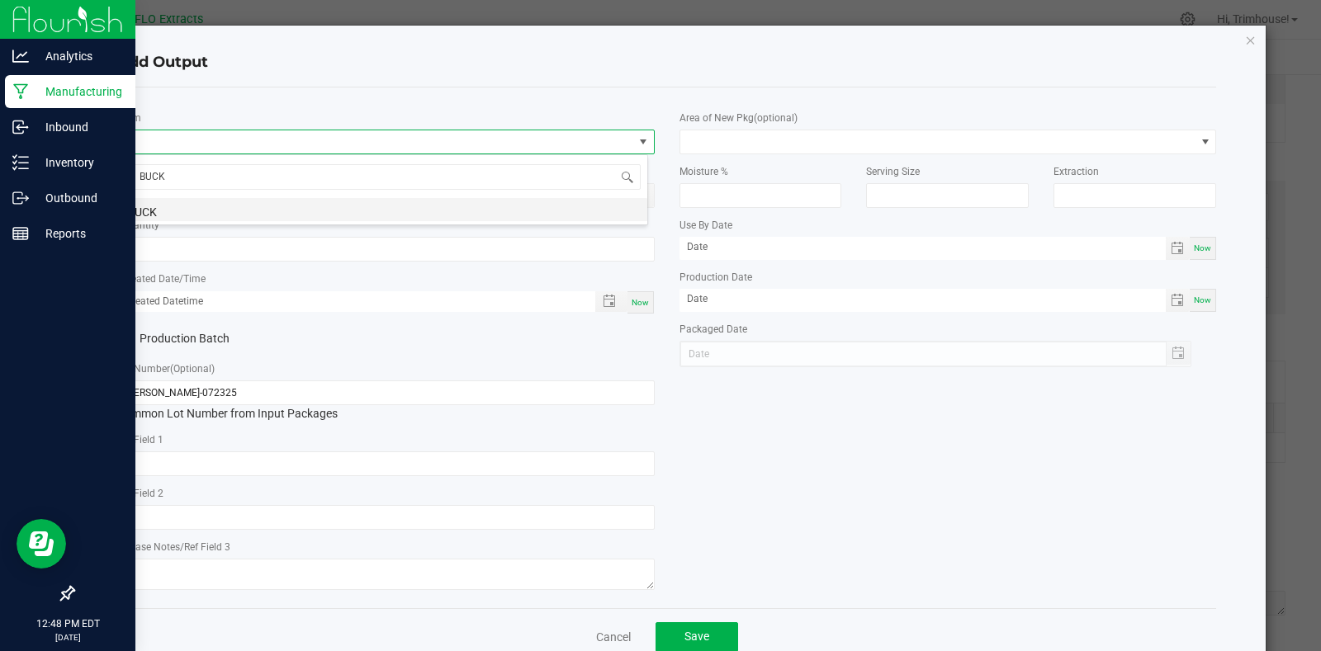
click at [235, 208] on li "BUCK" at bounding box center [382, 209] width 530 height 23
type input "0.0000 g"
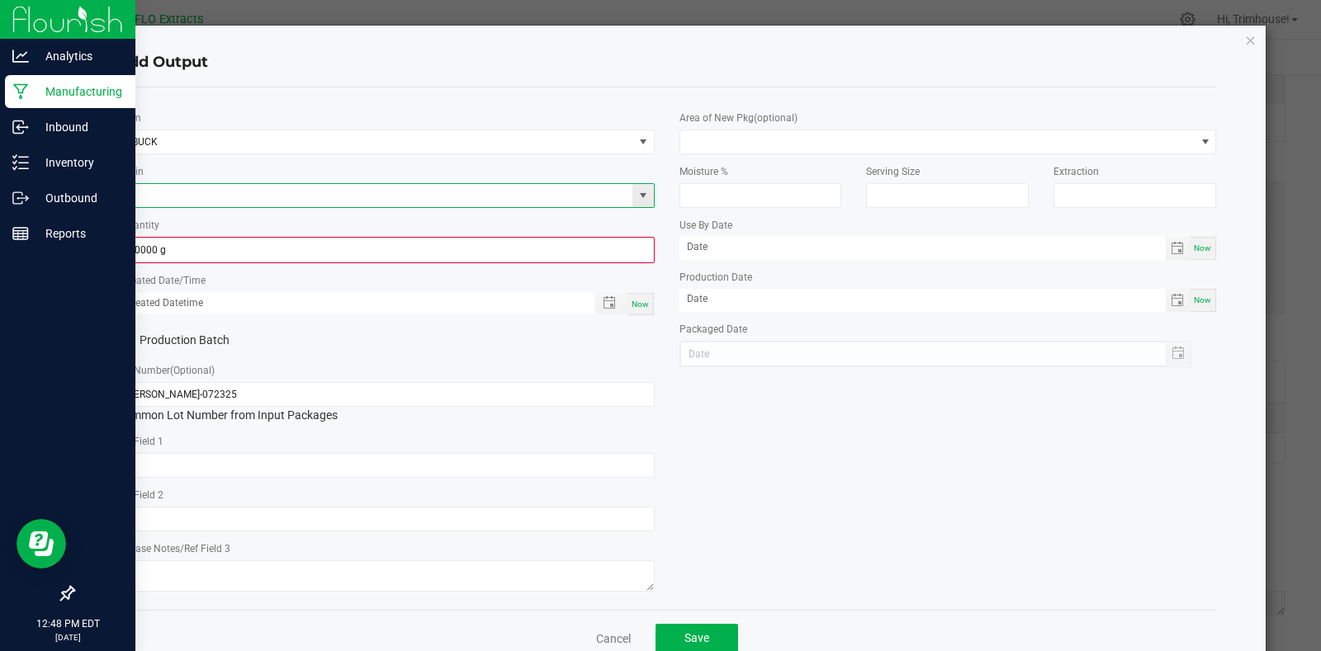
click at [242, 189] on input at bounding box center [375, 195] width 515 height 23
click at [222, 219] on li "Lilac Diesel GMO" at bounding box center [382, 222] width 530 height 23
type input "Lilac Diesel GMO"
click at [215, 245] on input "0" at bounding box center [386, 250] width 534 height 23
click at [372, 244] on input "0" at bounding box center [386, 250] width 534 height 23
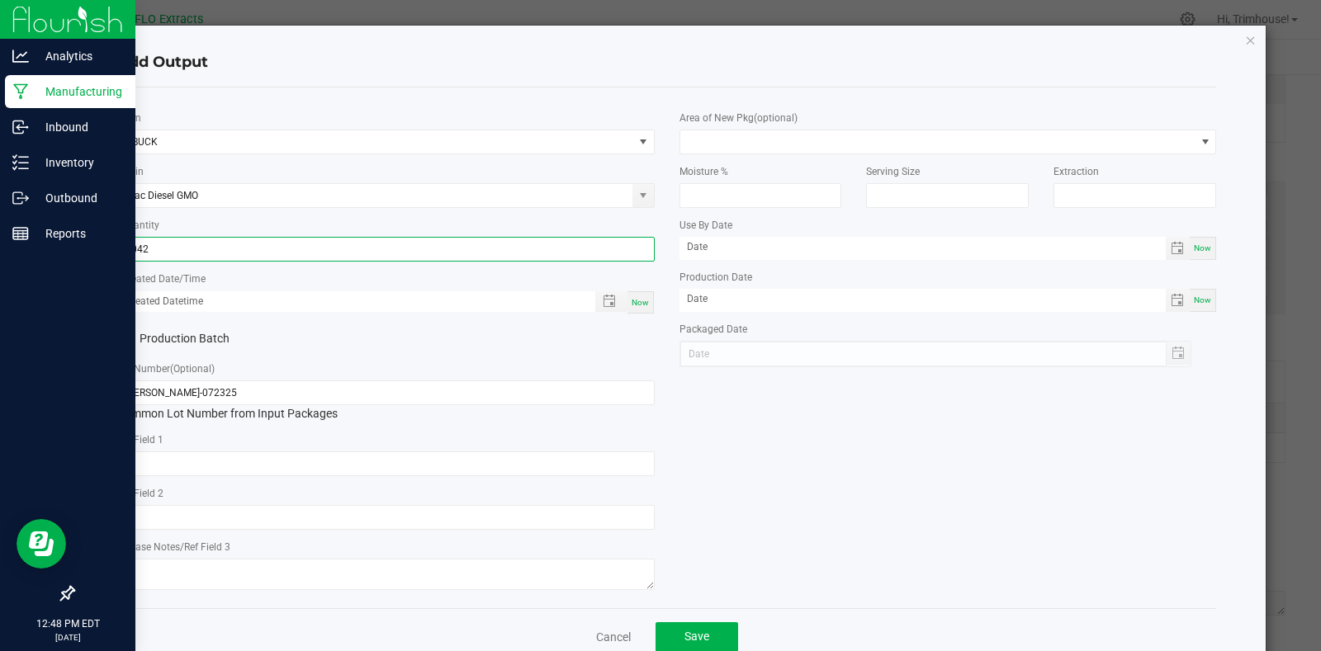
type input "3042.0000 g"
click at [639, 295] on div "Now" at bounding box center [640, 302] width 26 height 22
type input "[DATE] 12:48 PM"
type input "[DATE]"
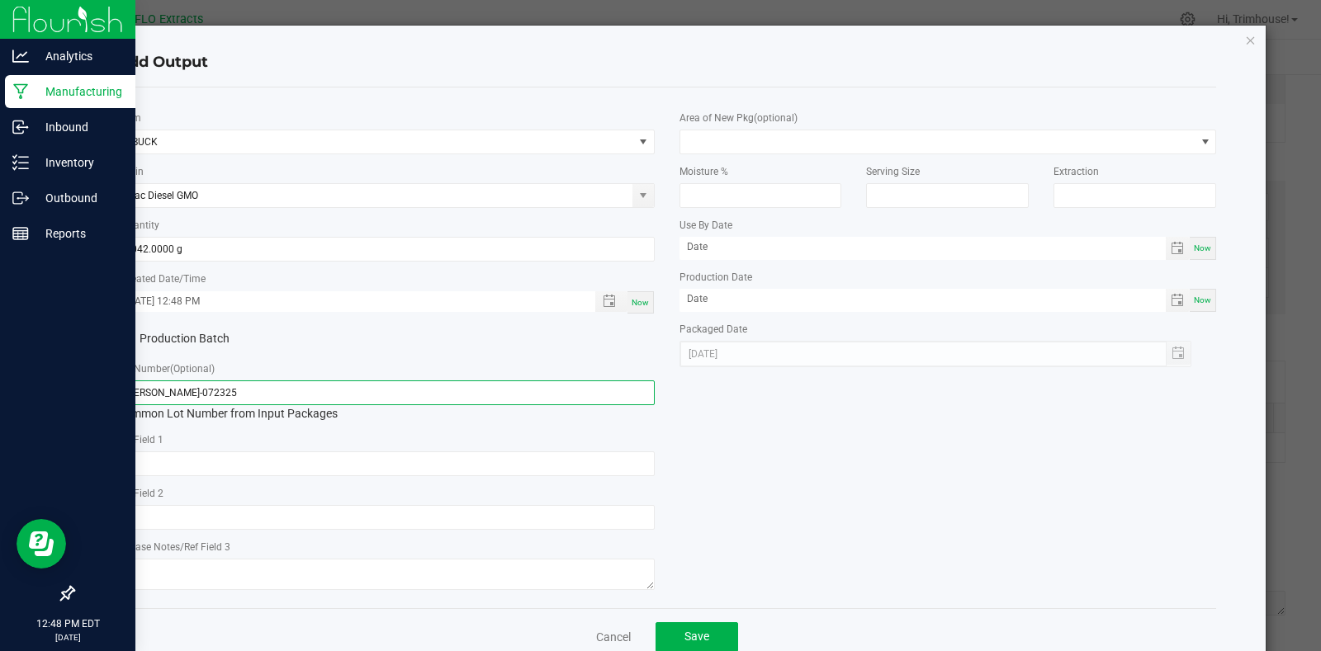
drag, startPoint x: 149, startPoint y: 392, endPoint x: 0, endPoint y: 466, distance: 166.1
click at [0, 466] on ngb-modal-window "Add Output * Item BUCK Strain Lilac Diesel GMO * Quantity 3042.0000 g * Created…" at bounding box center [666, 325] width 1333 height 651
type input "[PERSON_NAME]-072325"
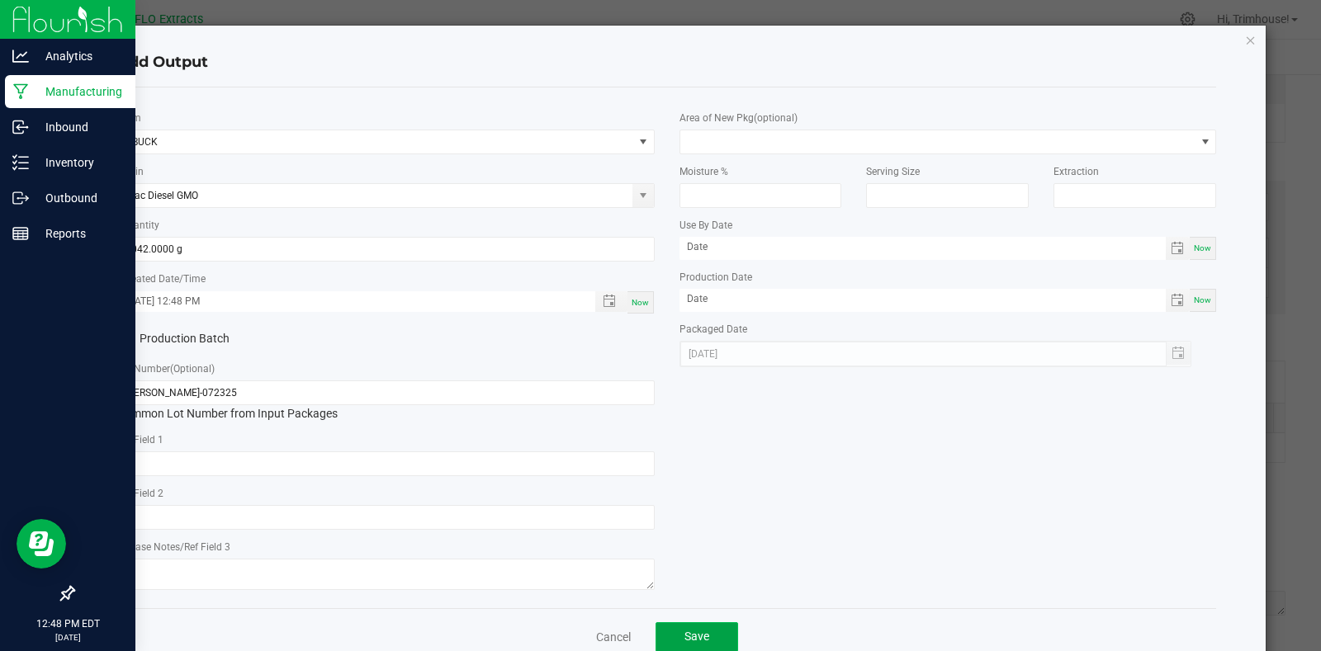
click at [693, 629] on button "Save" at bounding box center [696, 637] width 83 height 30
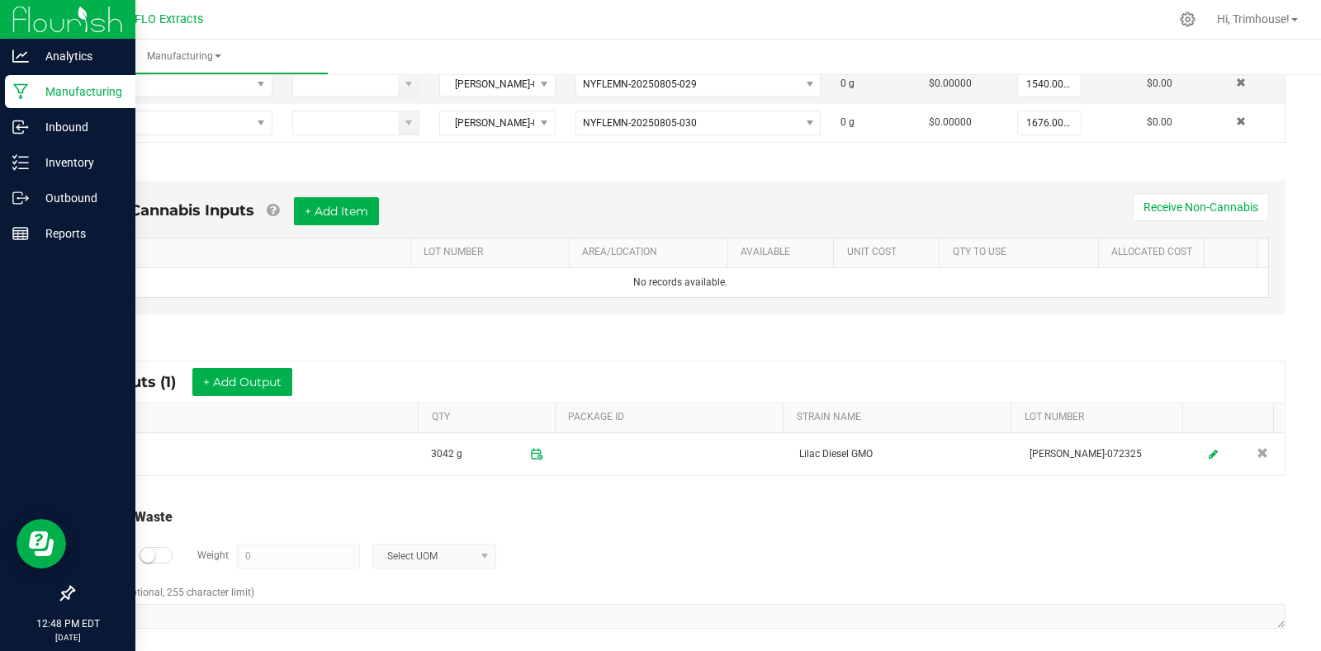
click at [326, 552] on kendo-numerictextbox "0" at bounding box center [298, 556] width 123 height 25
click at [145, 555] on small at bounding box center [147, 555] width 15 height 15
click at [316, 556] on input "0" at bounding box center [298, 556] width 121 height 23
click at [485, 556] on span at bounding box center [484, 556] width 13 height 13
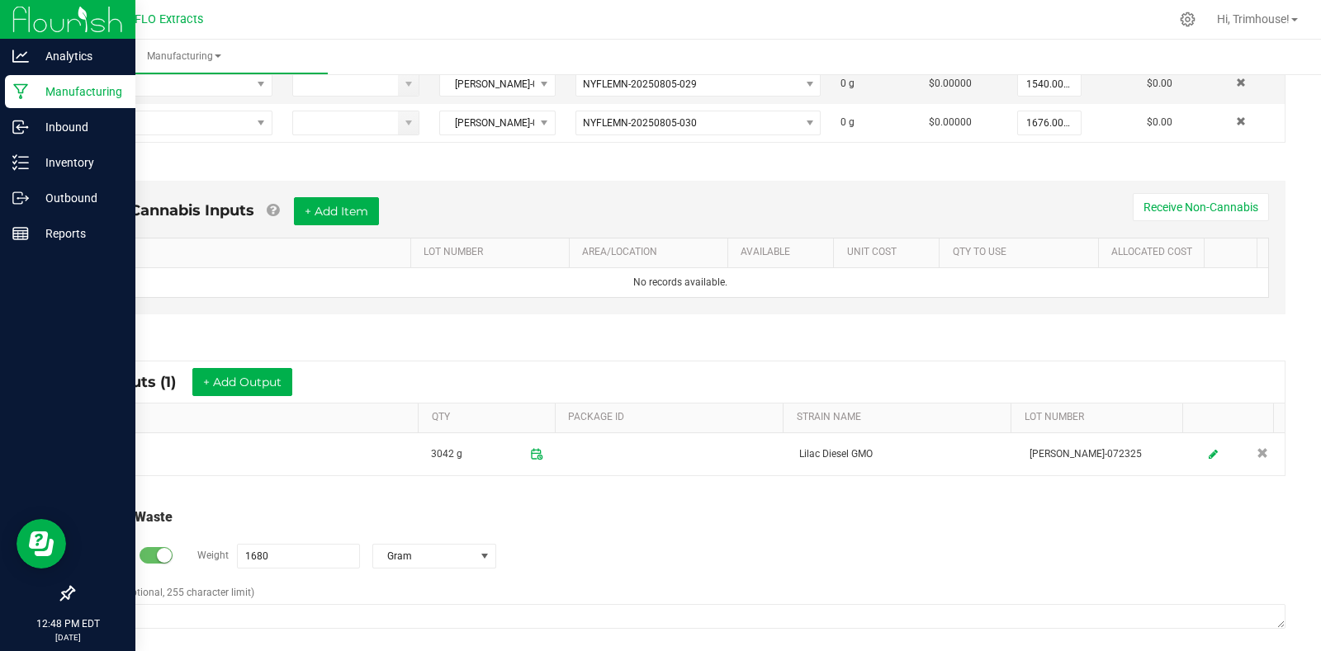
type input "1680 g"
click at [774, 551] on div "Log Waste? Weight 1680 g Gram" at bounding box center [680, 557] width 1210 height 58
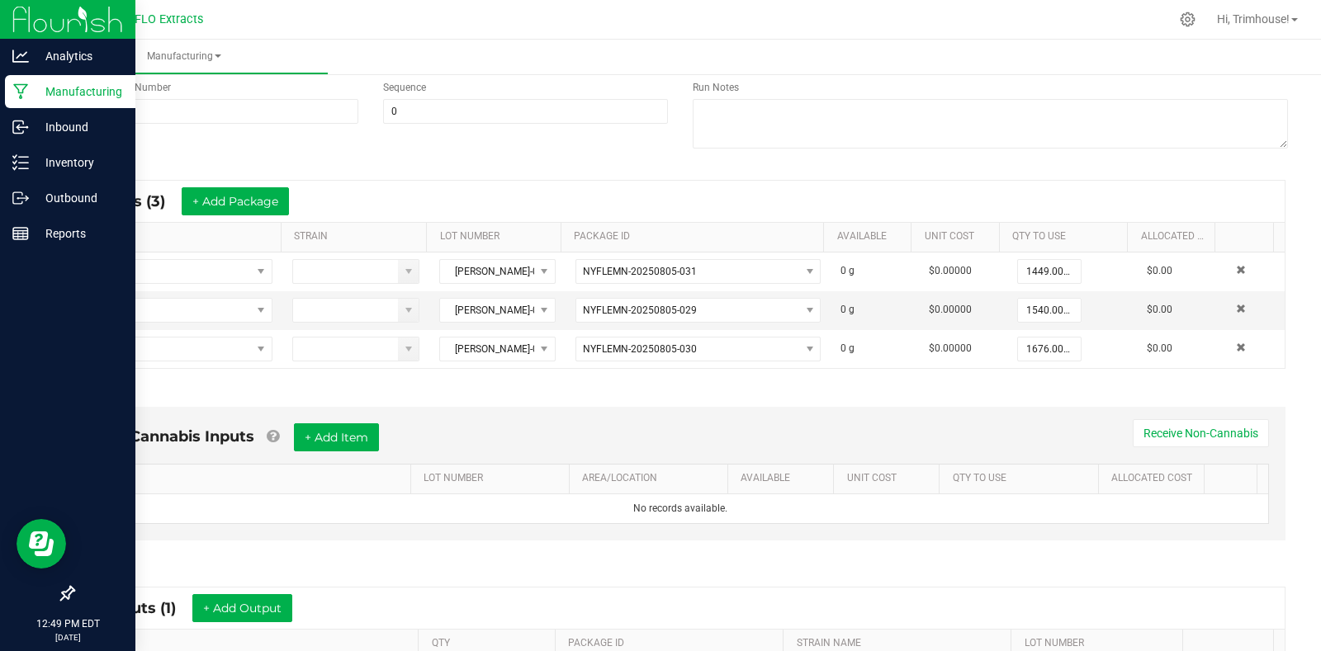
scroll to position [0, 0]
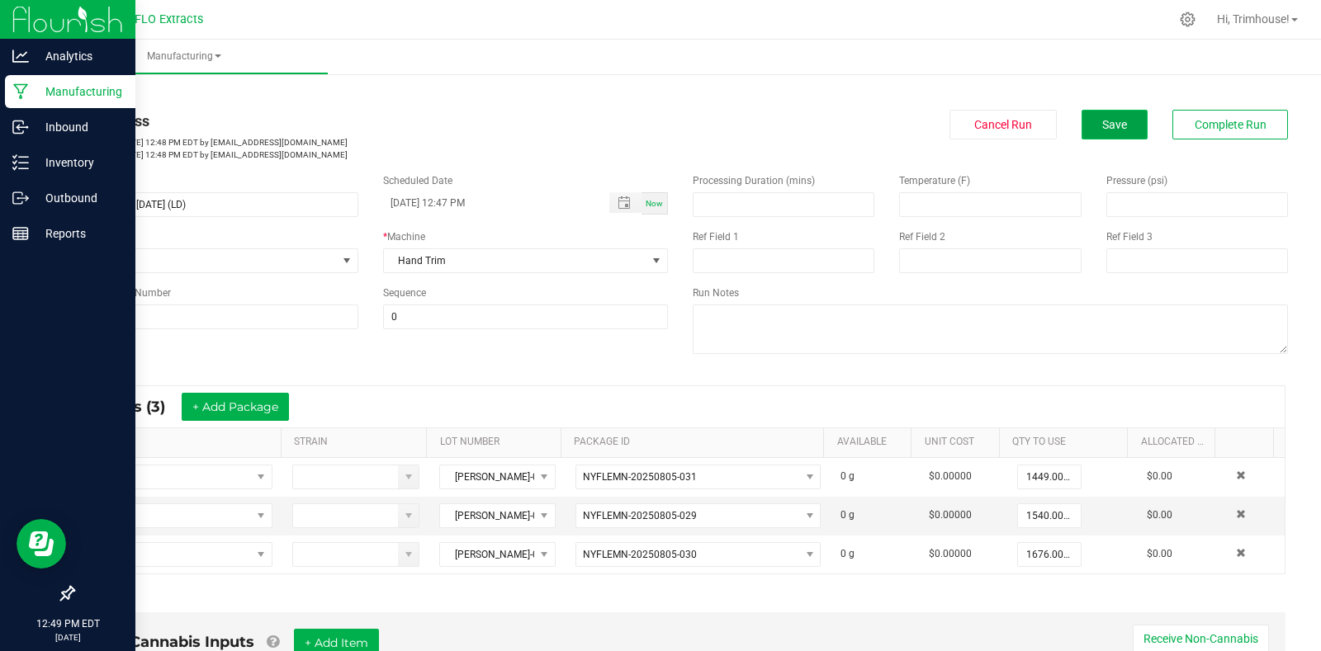
click at [1112, 118] on span "Save" at bounding box center [1114, 124] width 25 height 13
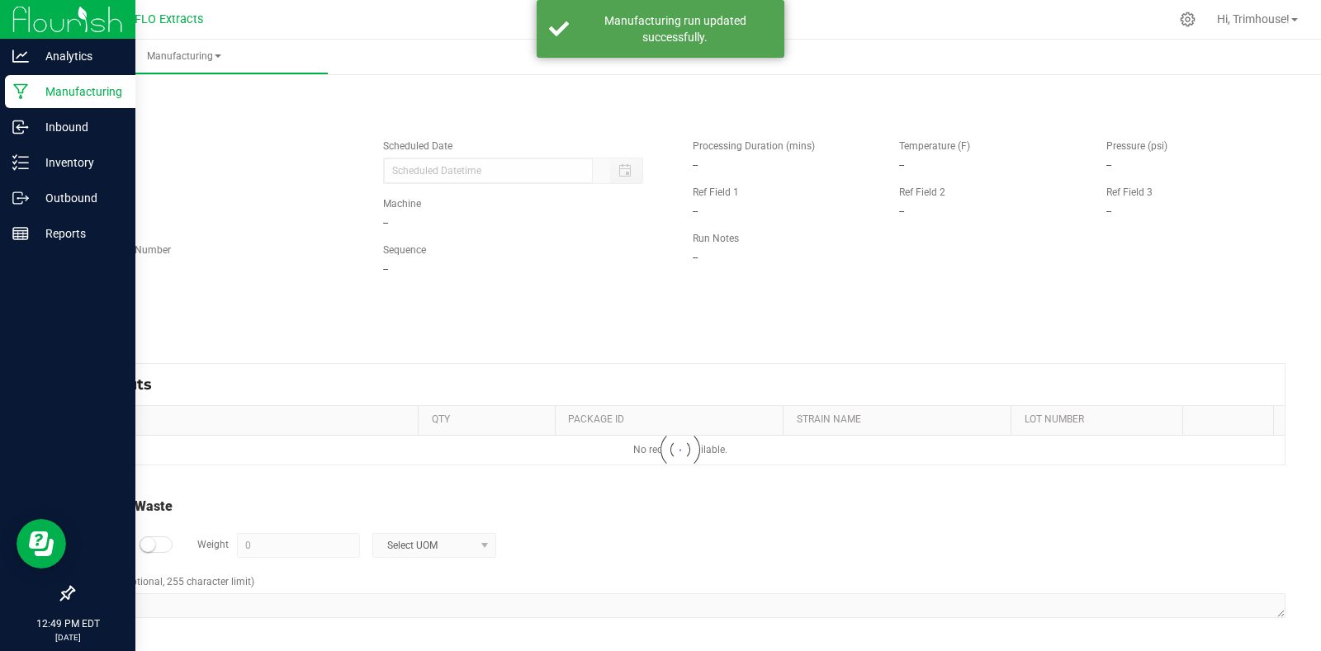
type input "[DATE] 12:47 PM"
type input "1680 g"
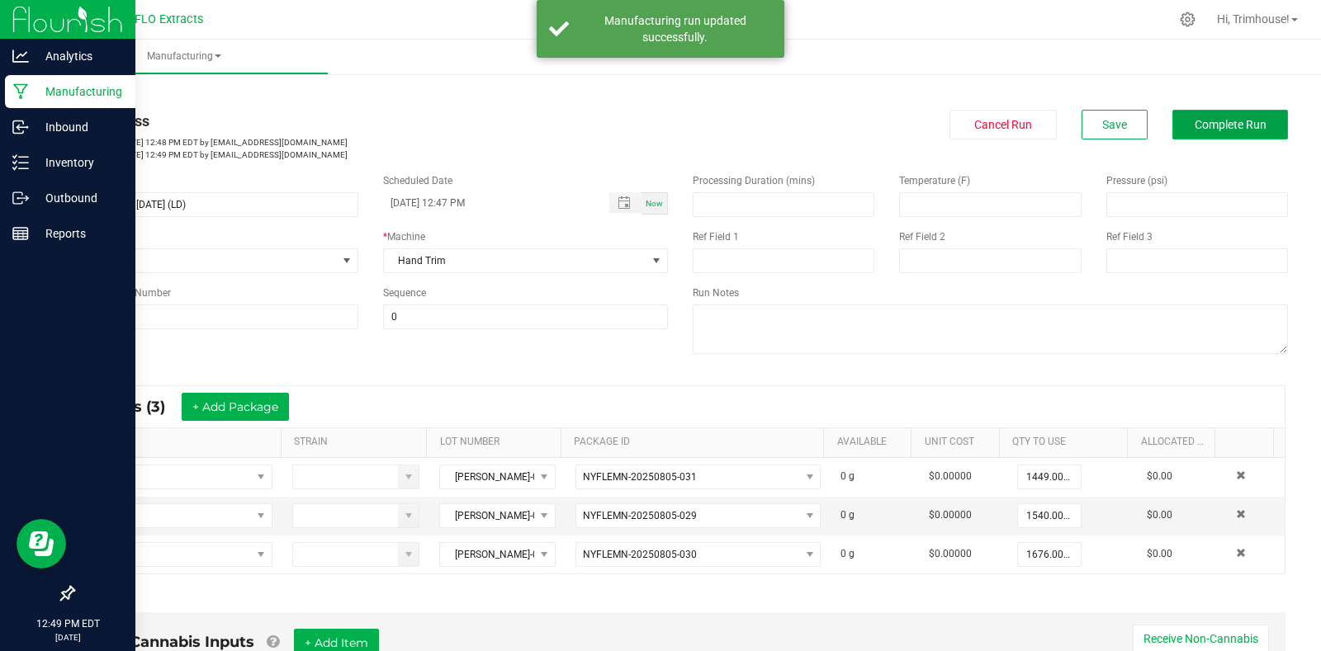
click at [1172, 125] on button "Complete Run" at bounding box center [1230, 125] width 116 height 30
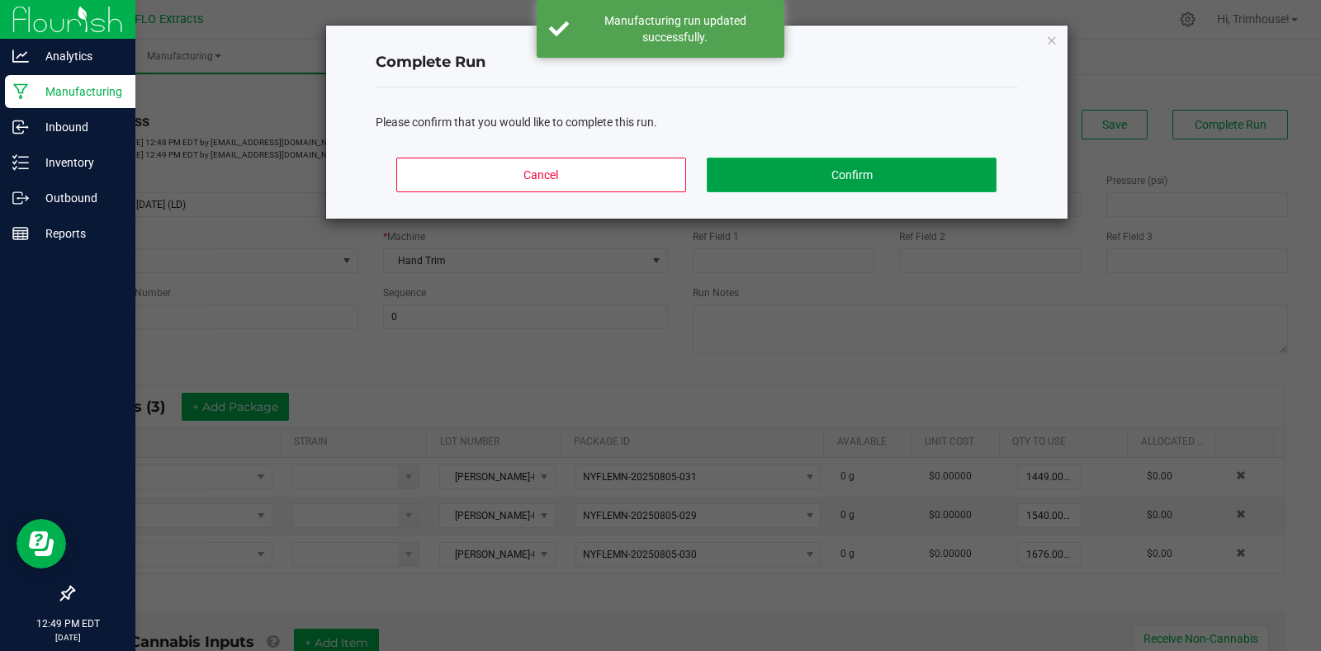
click at [861, 160] on button "Confirm" at bounding box center [851, 175] width 289 height 35
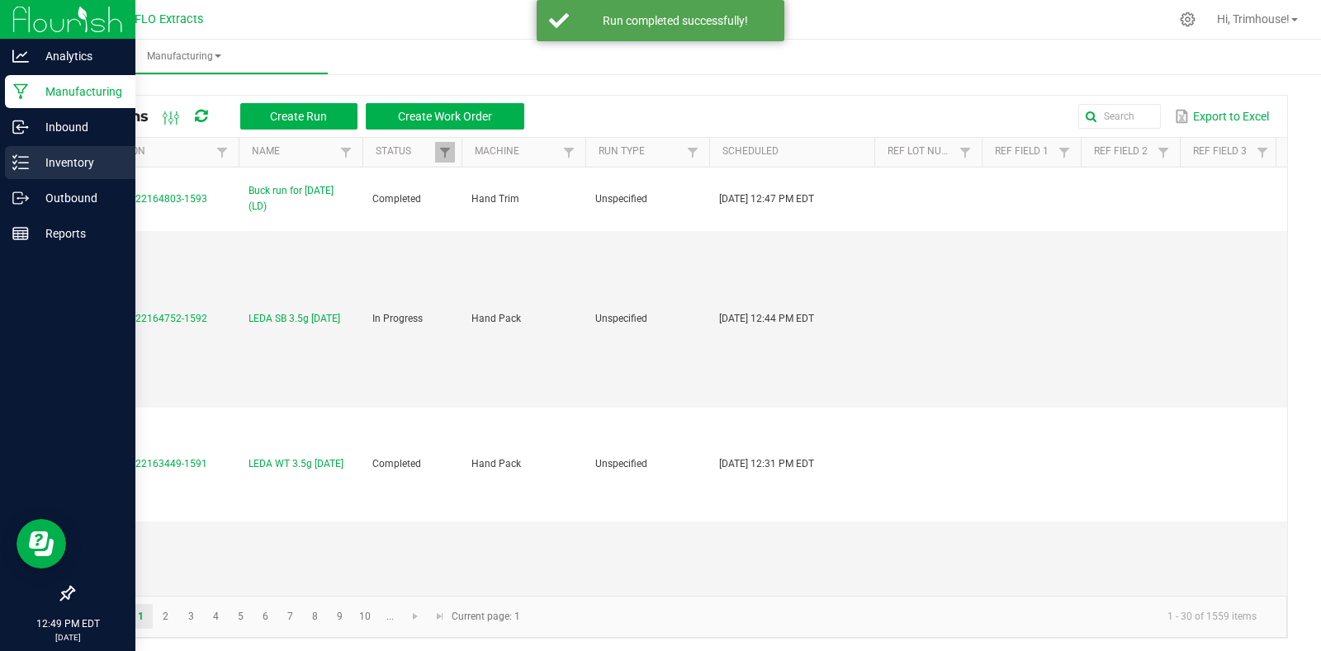
click at [43, 163] on p "Inventory" at bounding box center [78, 163] width 99 height 20
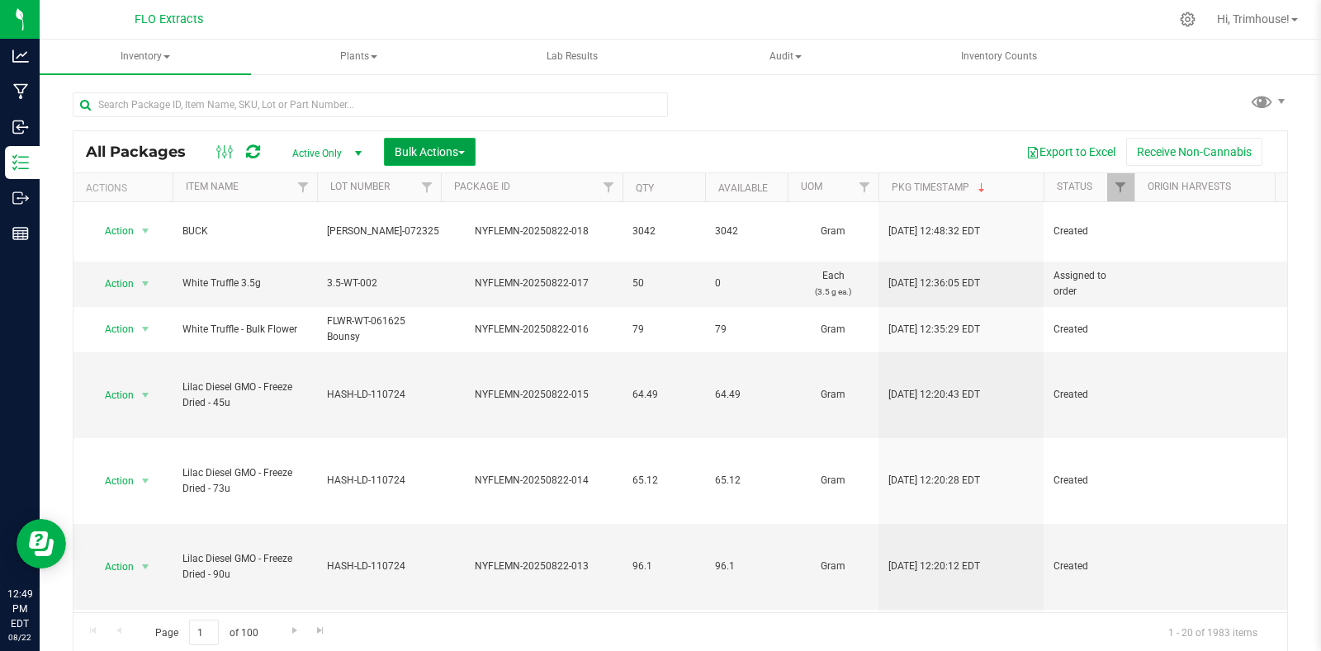
click at [448, 140] on button "Bulk Actions" at bounding box center [430, 152] width 92 height 28
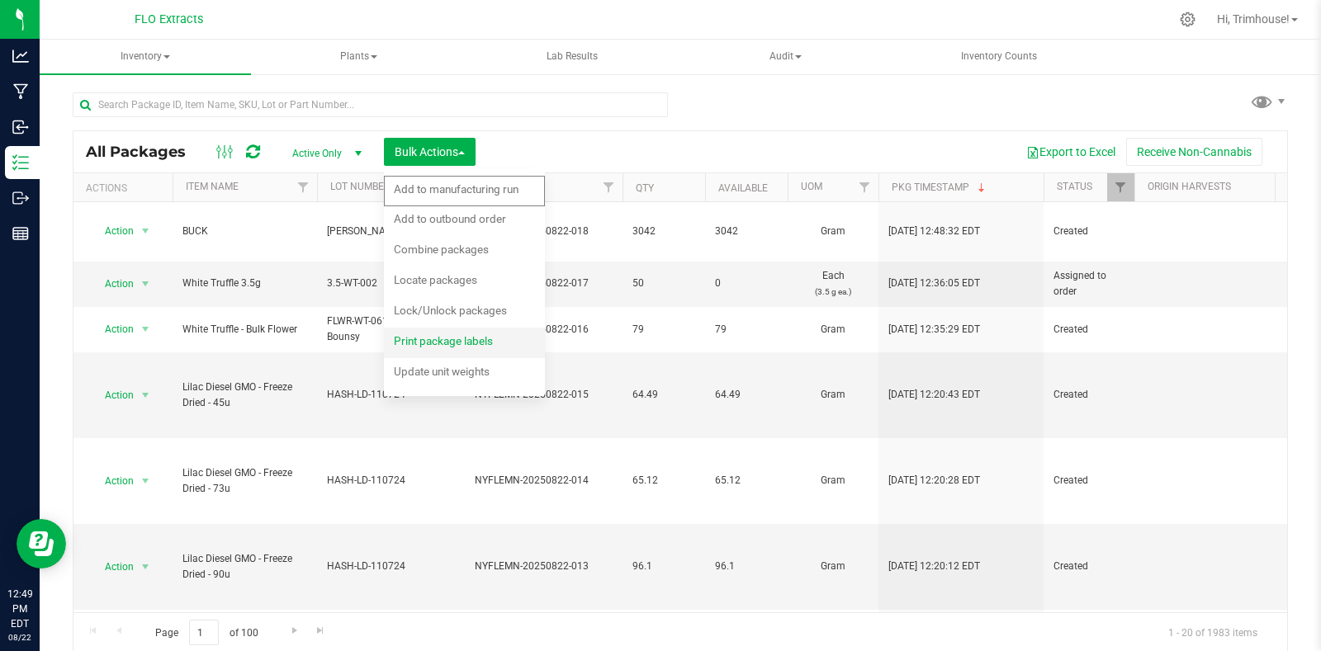
click at [442, 336] on span "Print package labels" at bounding box center [443, 340] width 99 height 13
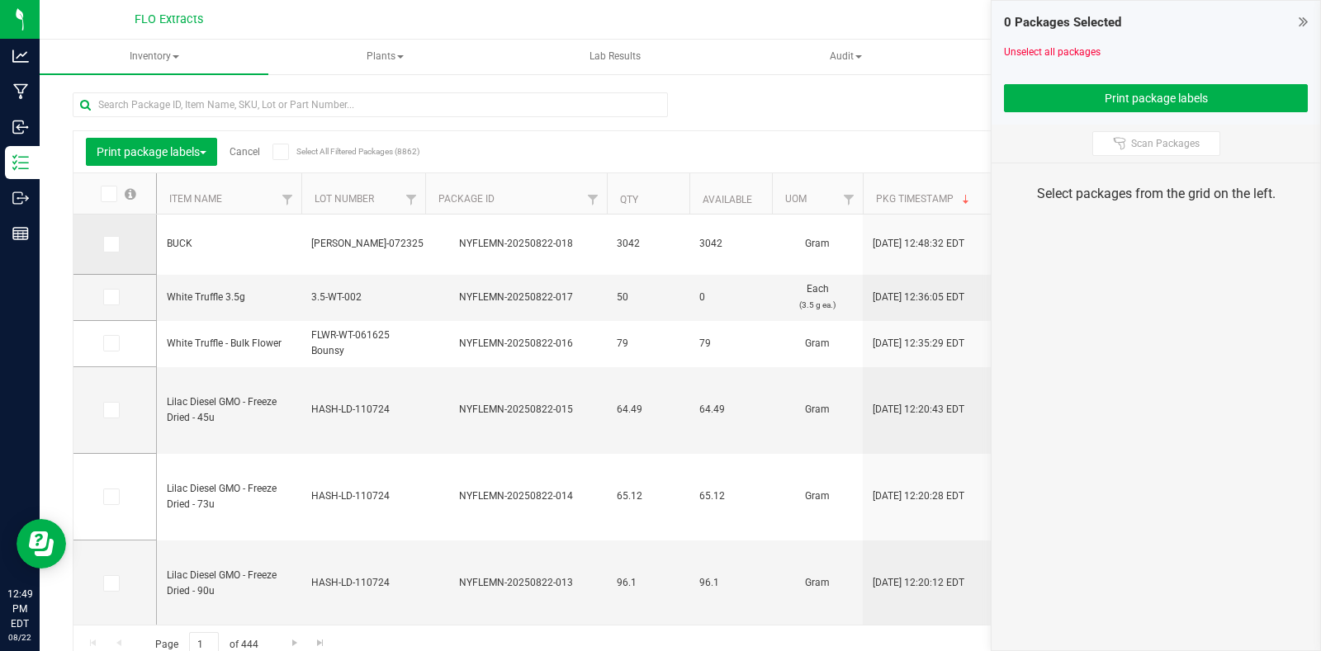
click at [114, 244] on icon at bounding box center [110, 244] width 11 height 0
click at [0, 0] on input "checkbox" at bounding box center [0, 0] width 0 height 0
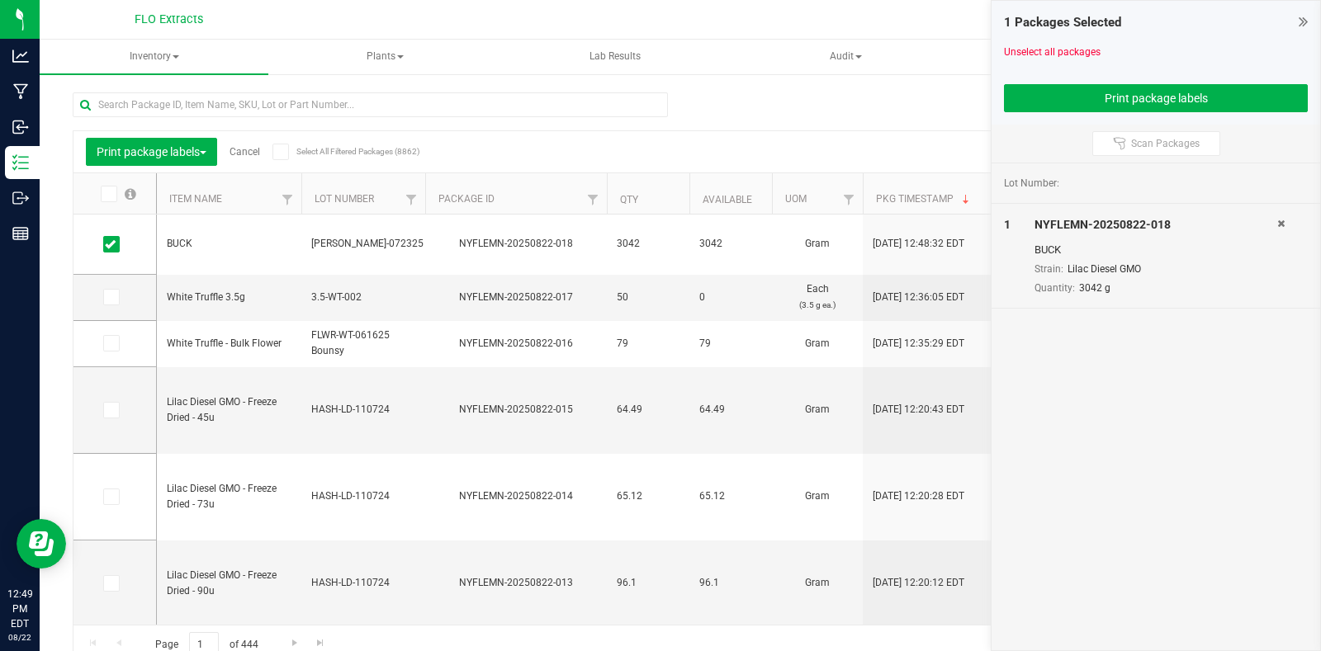
click at [1006, 134] on div "Scan Packages" at bounding box center [1155, 144] width 329 height 38
click at [1040, 105] on button "Print package labels" at bounding box center [1156, 98] width 304 height 28
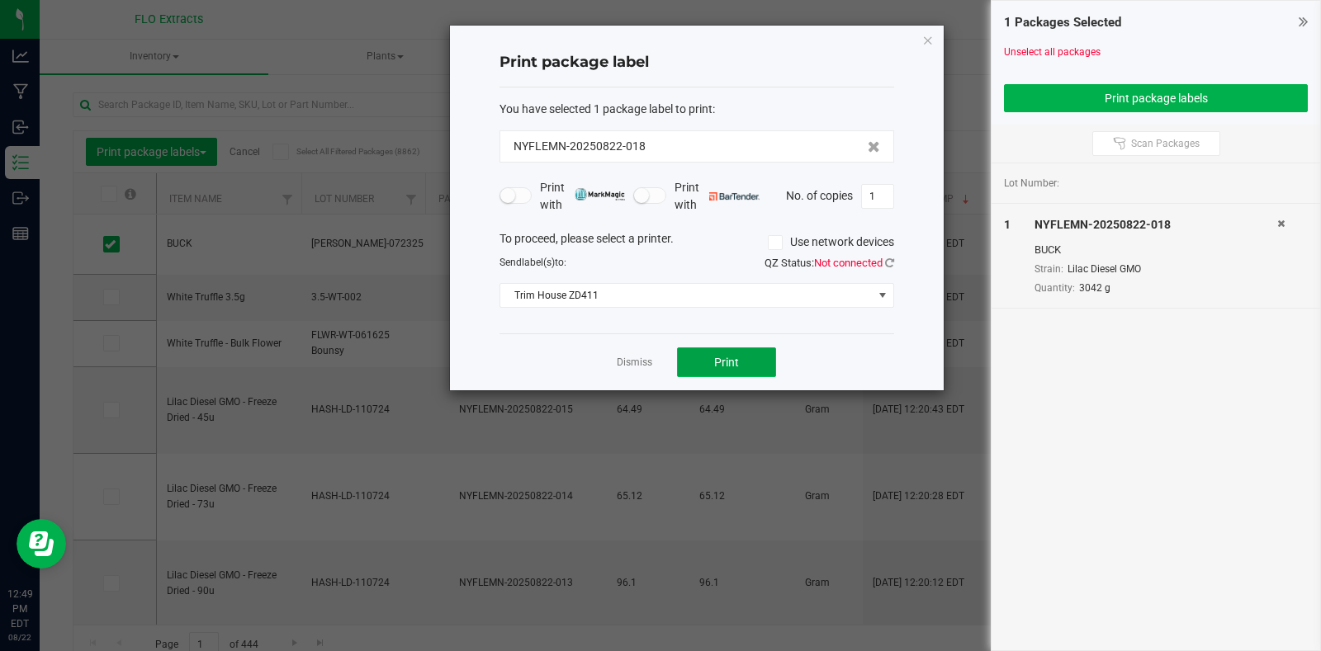
click at [706, 352] on button "Print" at bounding box center [726, 363] width 99 height 30
